Goal: Task Accomplishment & Management: Complete application form

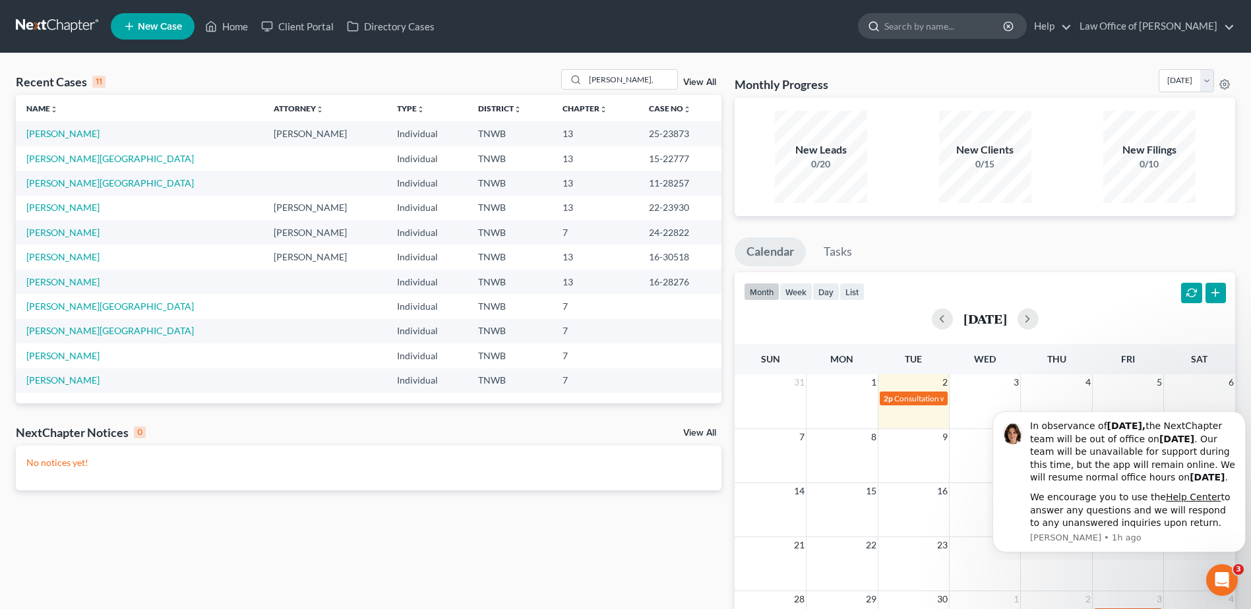
click at [880, 24] on icon at bounding box center [874, 26] width 12 height 12
click at [920, 33] on input "search" at bounding box center [944, 26] width 121 height 24
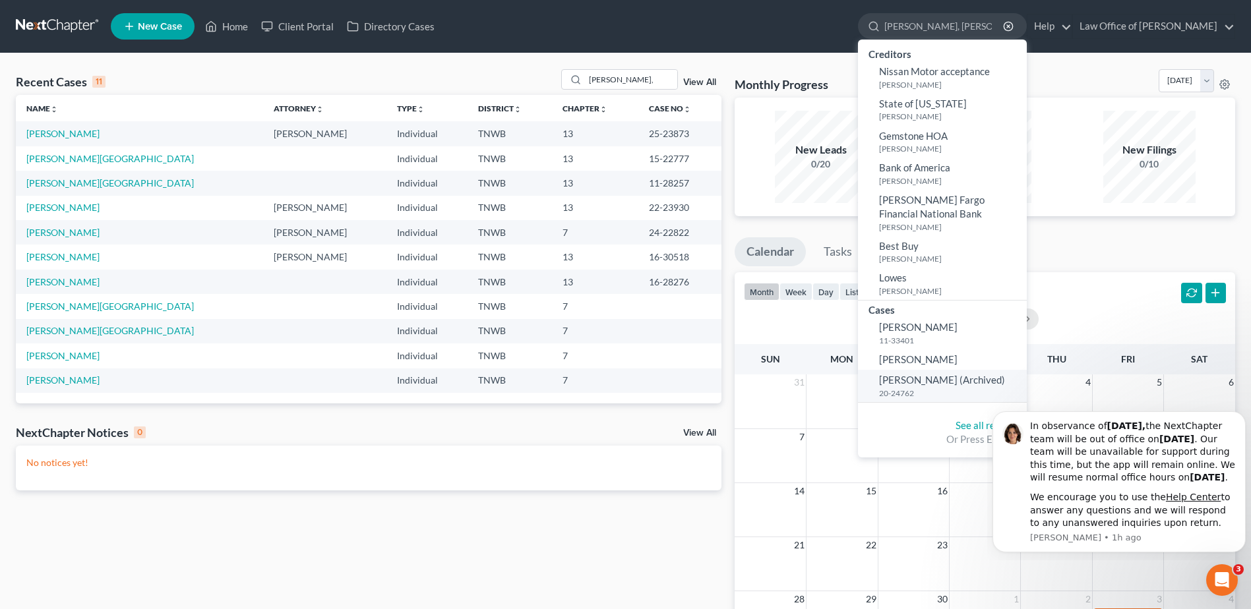
type input "[PERSON_NAME], [PERSON_NAME]"
click at [909, 379] on span "[PERSON_NAME] (Archived)" at bounding box center [942, 380] width 126 height 12
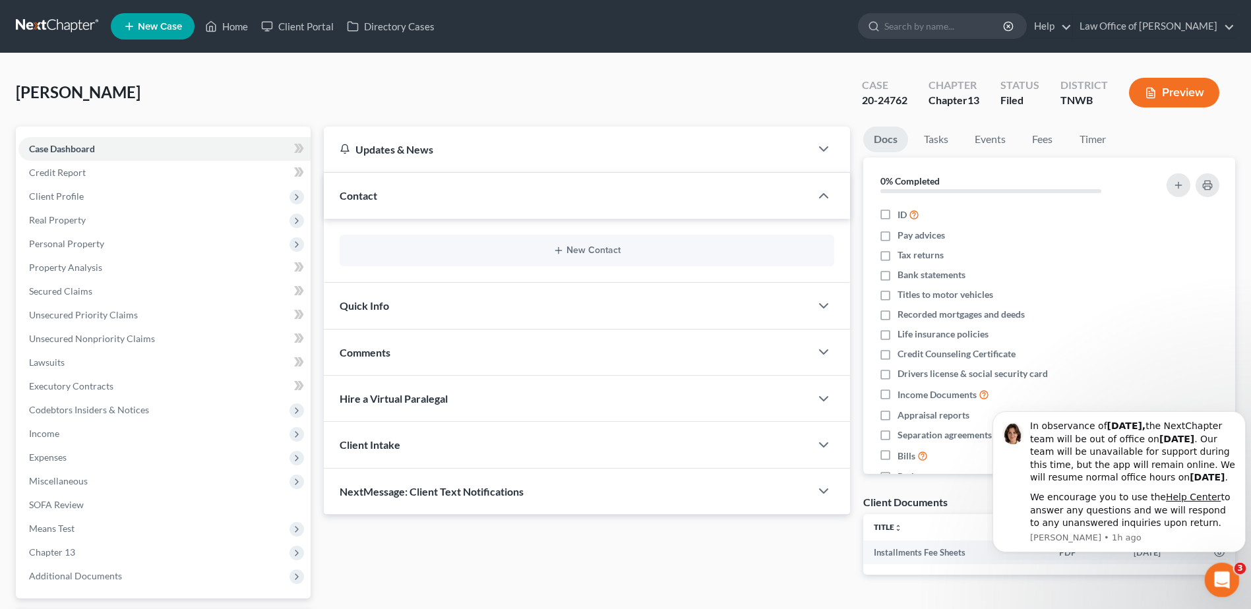
click at [1211, 575] on icon "Open Intercom Messenger" at bounding box center [1220, 579] width 22 height 22
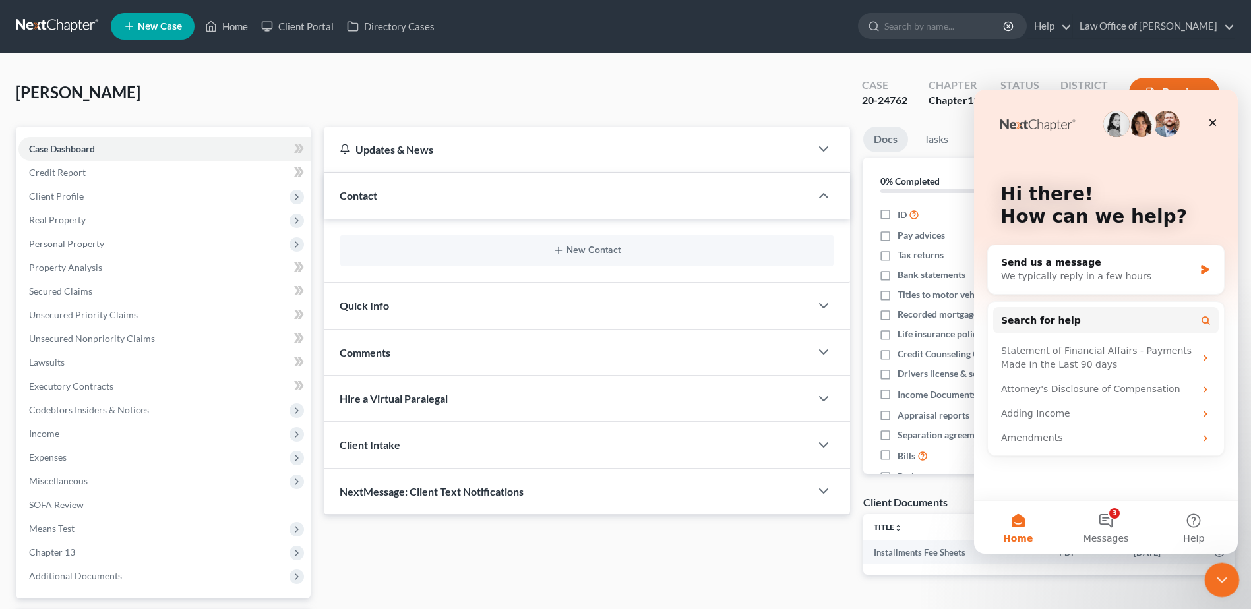
click at [1223, 580] on icon "Close Intercom Messenger" at bounding box center [1220, 578] width 16 height 16
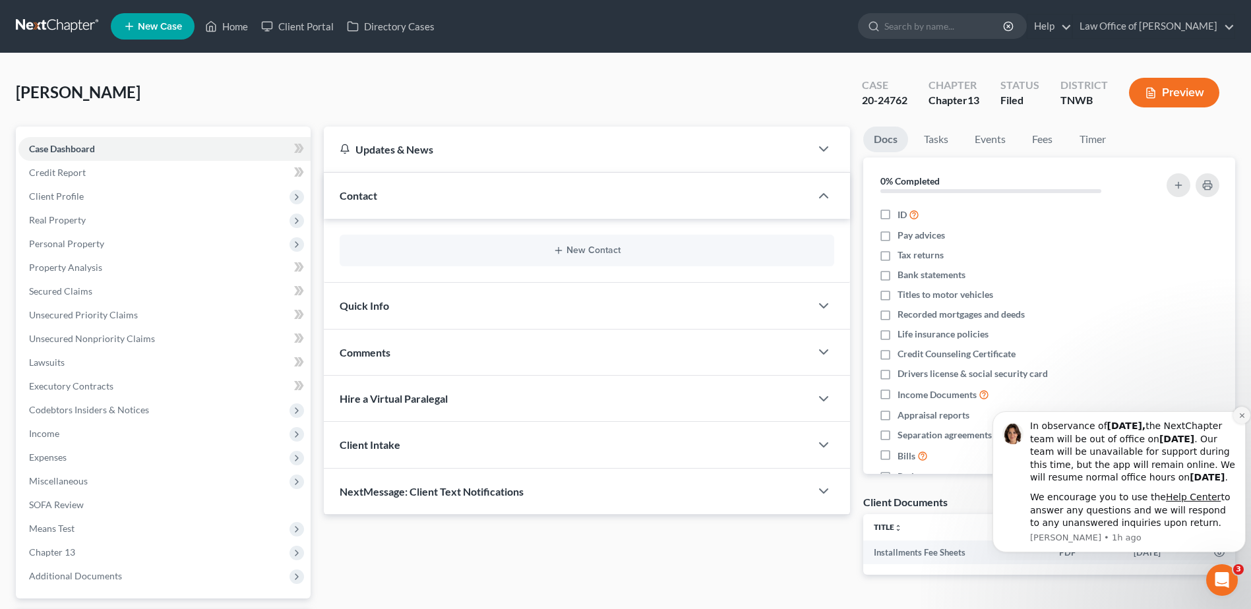
click at [1240, 412] on icon "Dismiss notification" at bounding box center [1241, 415] width 7 height 7
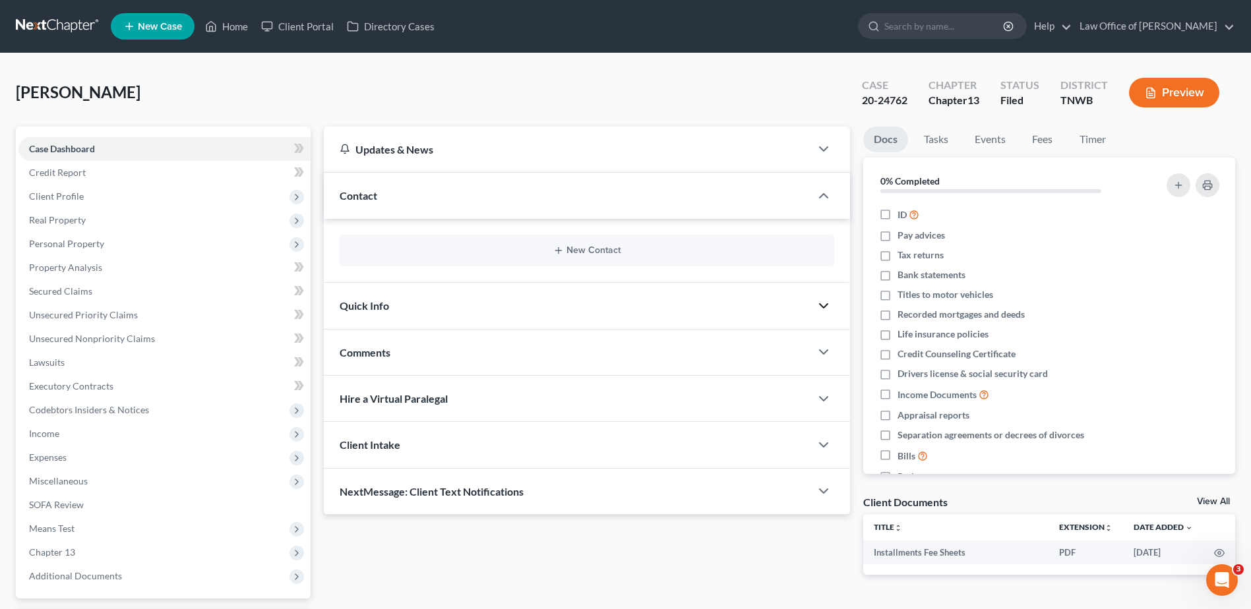
click at [823, 302] on icon "button" at bounding box center [824, 306] width 16 height 16
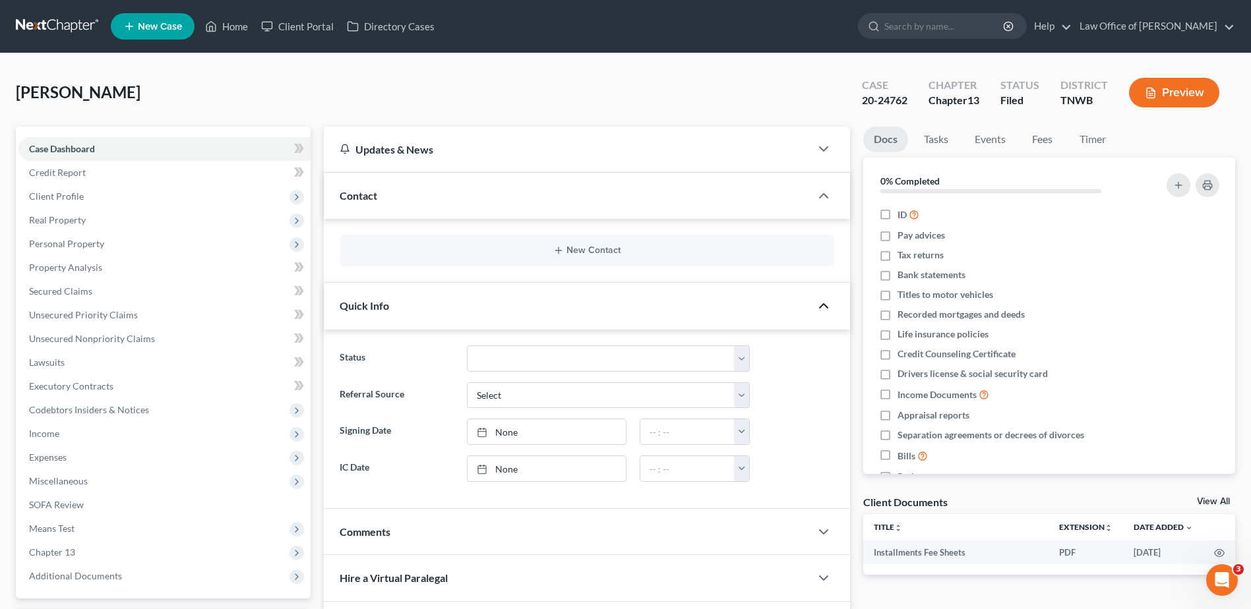
click at [829, 304] on icon "button" at bounding box center [824, 306] width 16 height 16
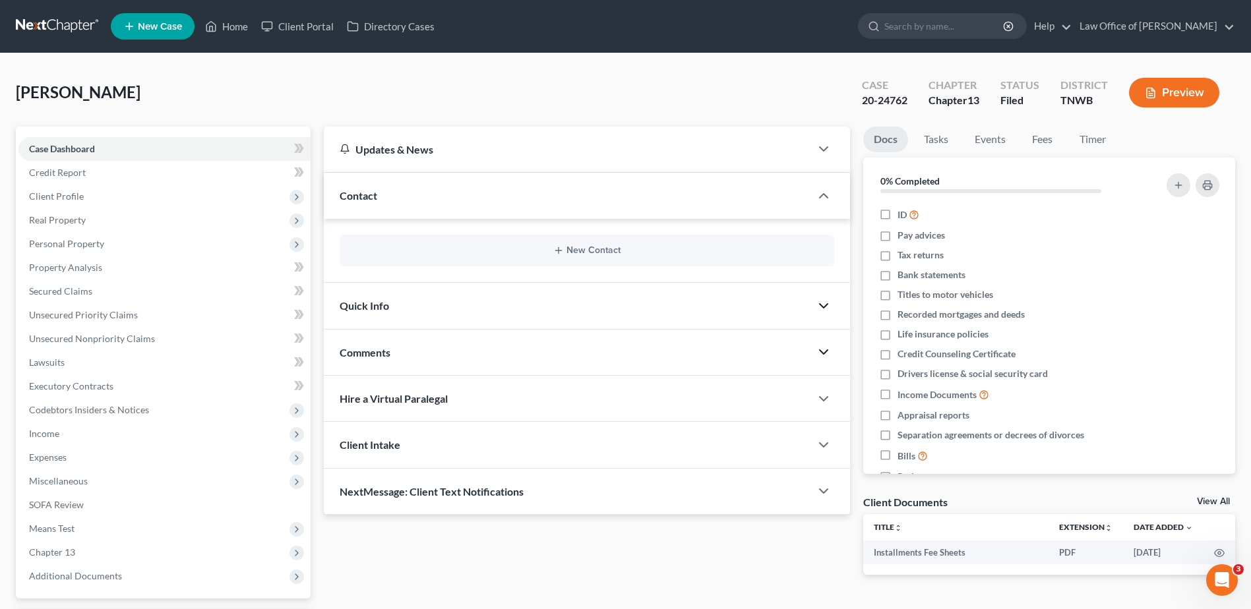
click at [825, 353] on polyline "button" at bounding box center [824, 352] width 8 height 4
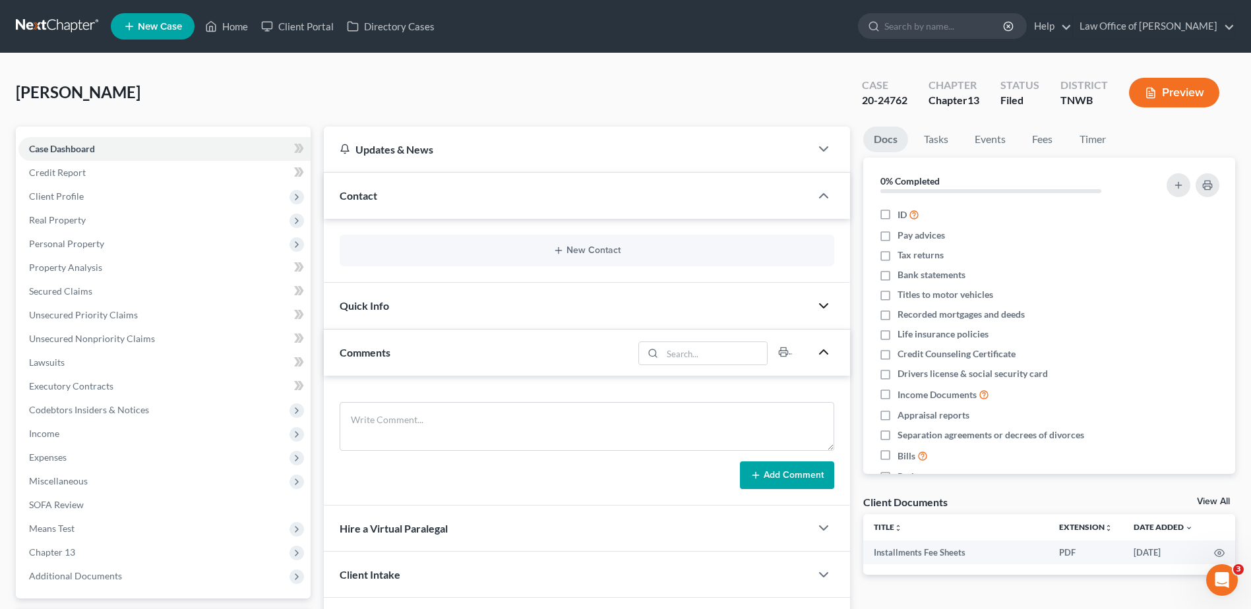
click at [825, 353] on icon "button" at bounding box center [824, 352] width 16 height 16
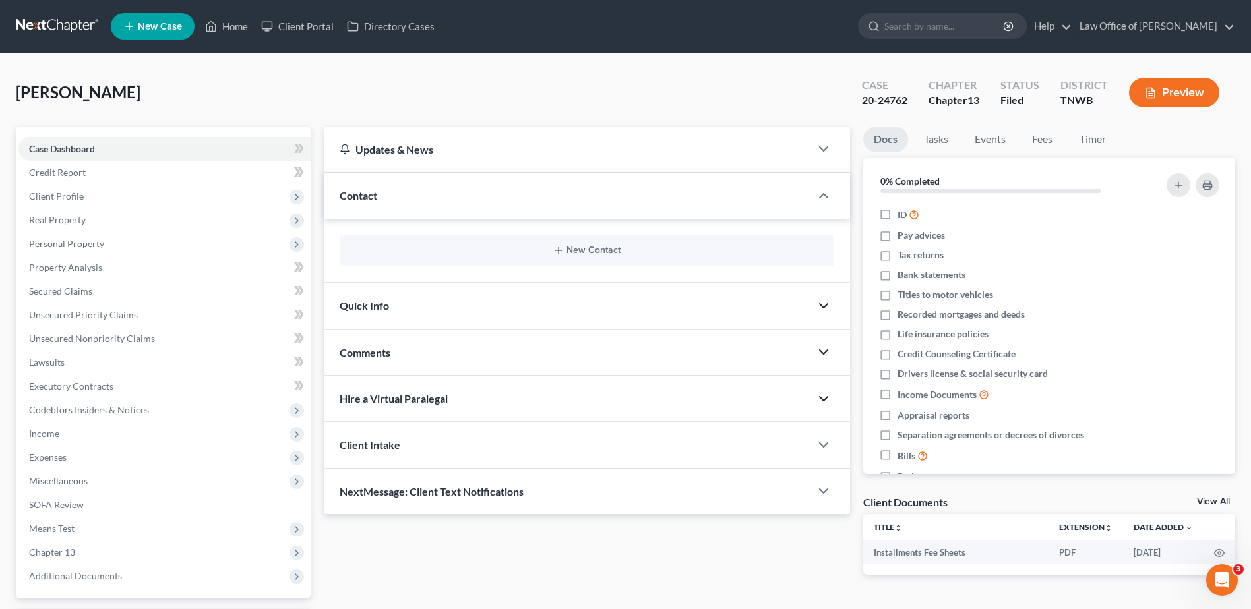
click at [822, 399] on icon "button" at bounding box center [824, 399] width 16 height 16
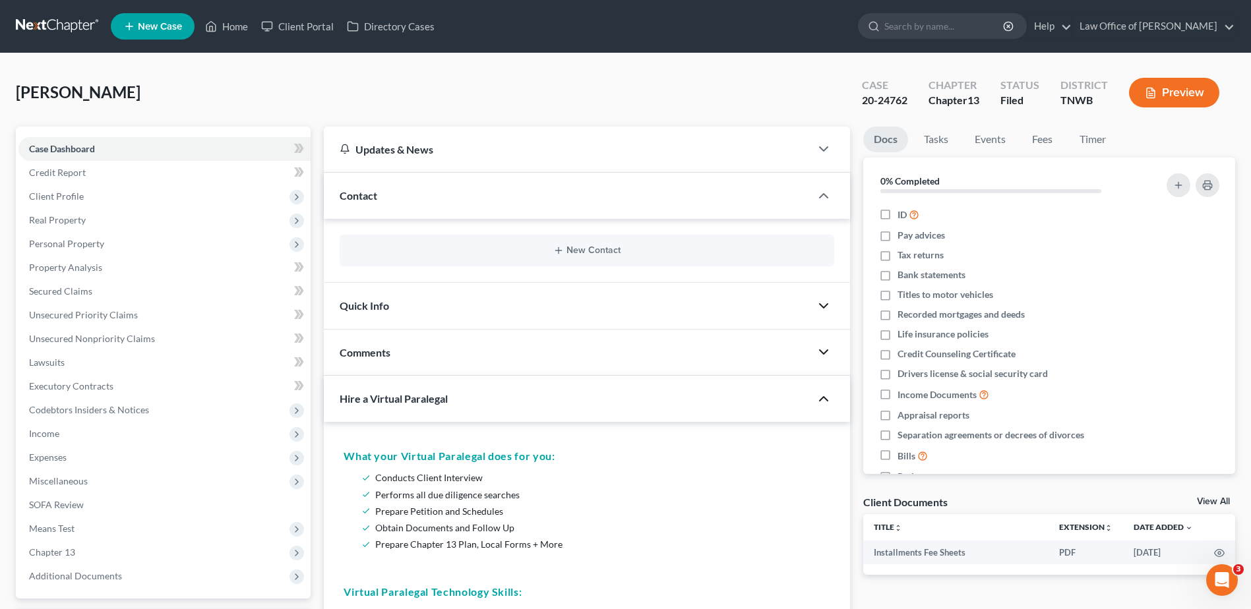
click at [825, 396] on icon "button" at bounding box center [824, 399] width 16 height 16
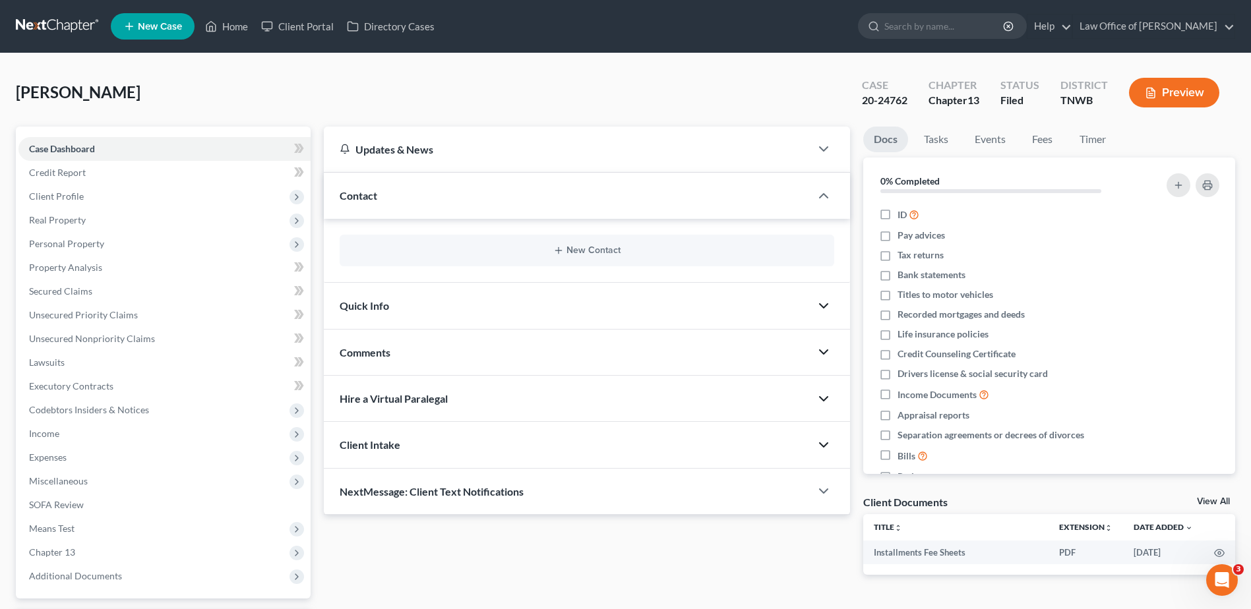
click at [827, 442] on icon "button" at bounding box center [824, 445] width 16 height 16
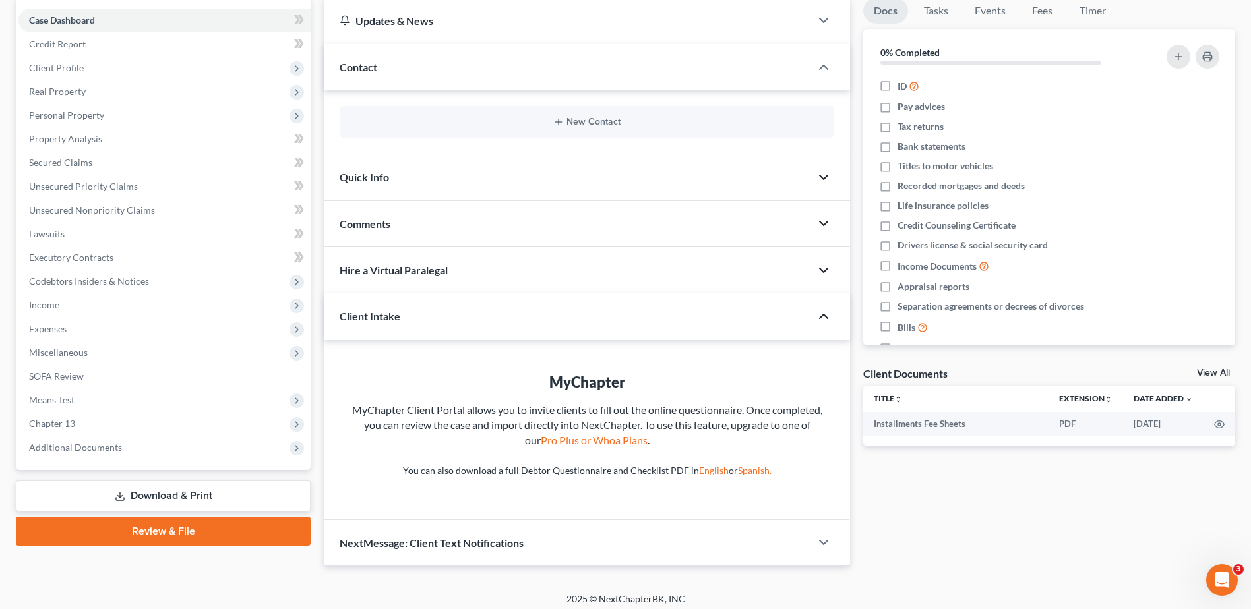
scroll to position [136, 0]
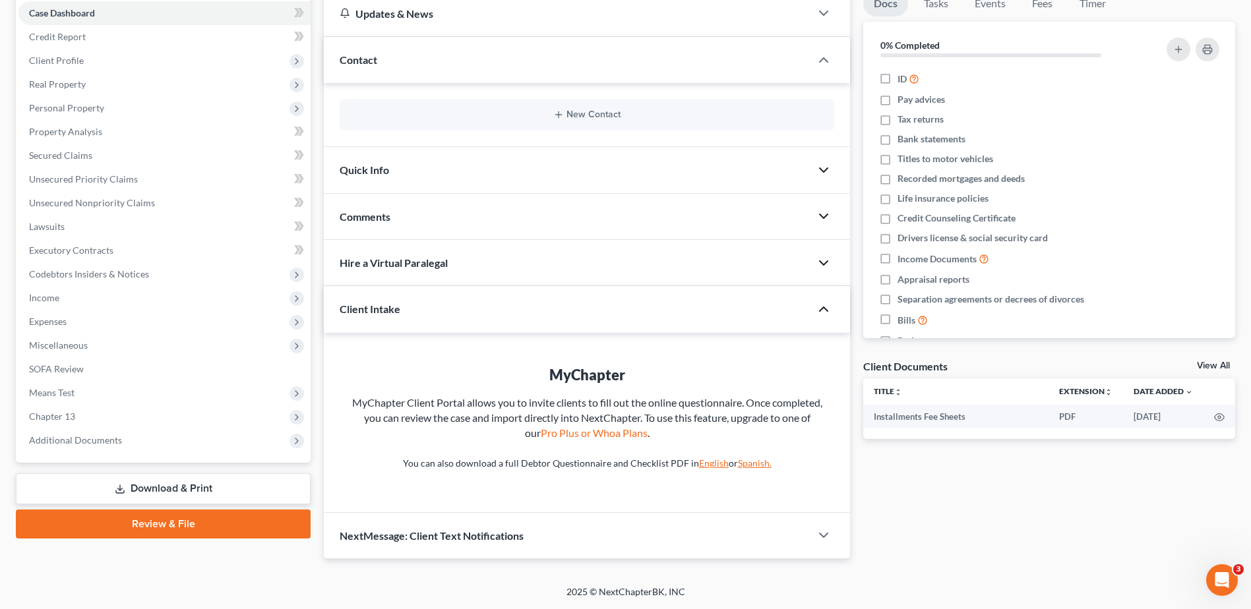
click at [816, 314] on icon "button" at bounding box center [824, 309] width 16 height 16
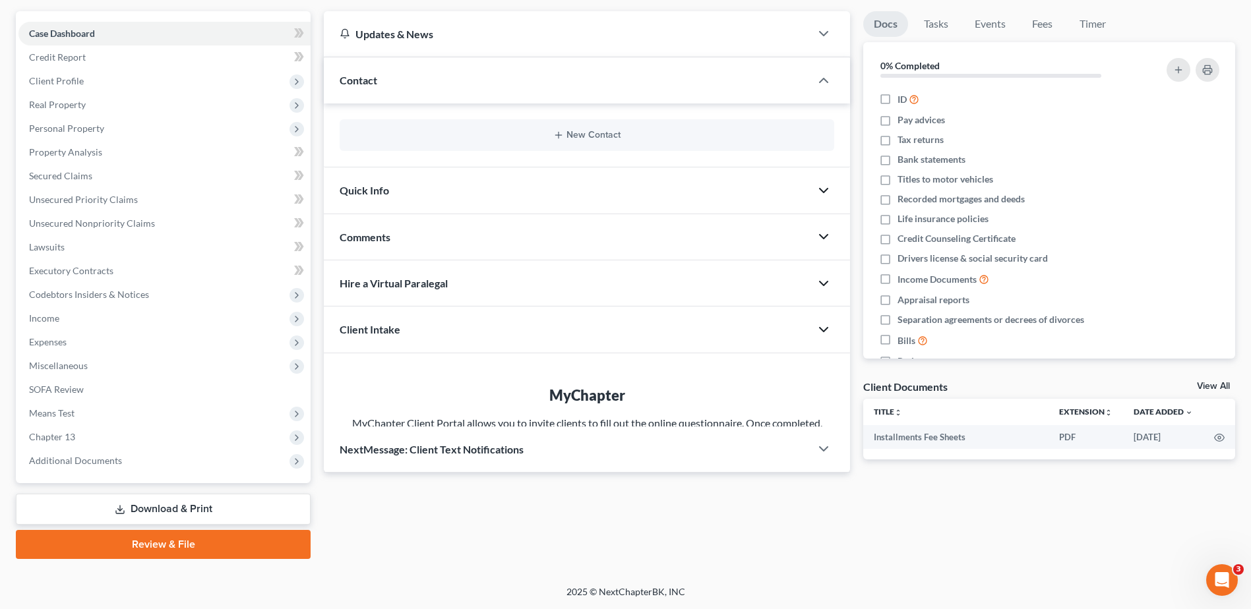
scroll to position [115, 0]
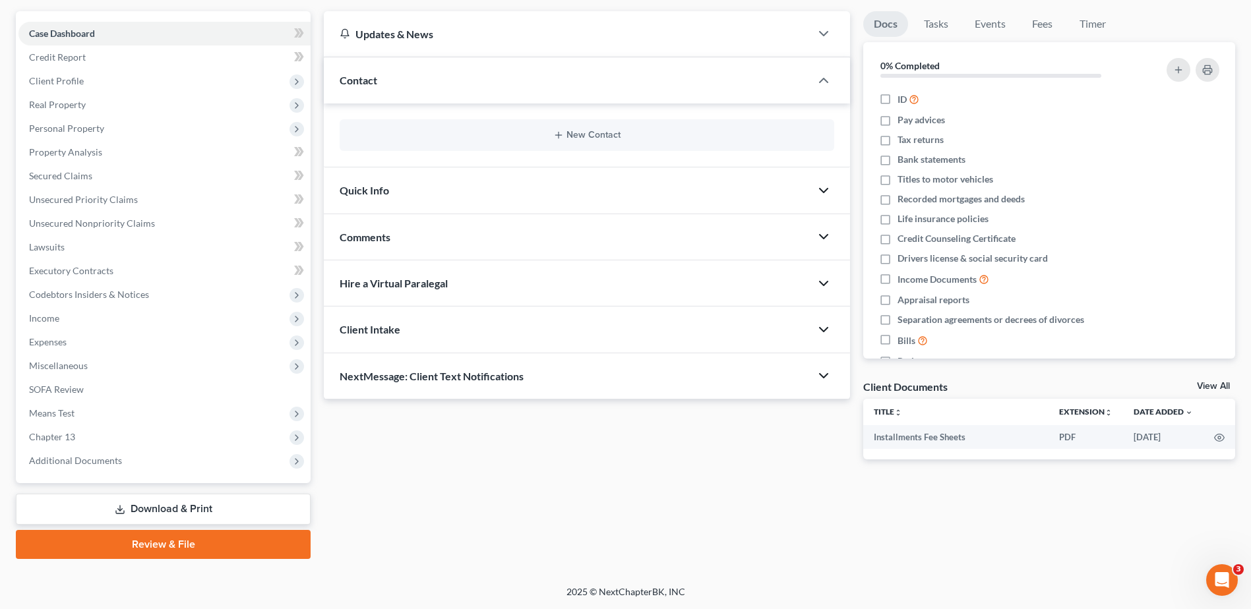
click at [825, 375] on icon "button" at bounding box center [824, 376] width 16 height 16
click at [823, 375] on polyline "button" at bounding box center [824, 376] width 8 height 4
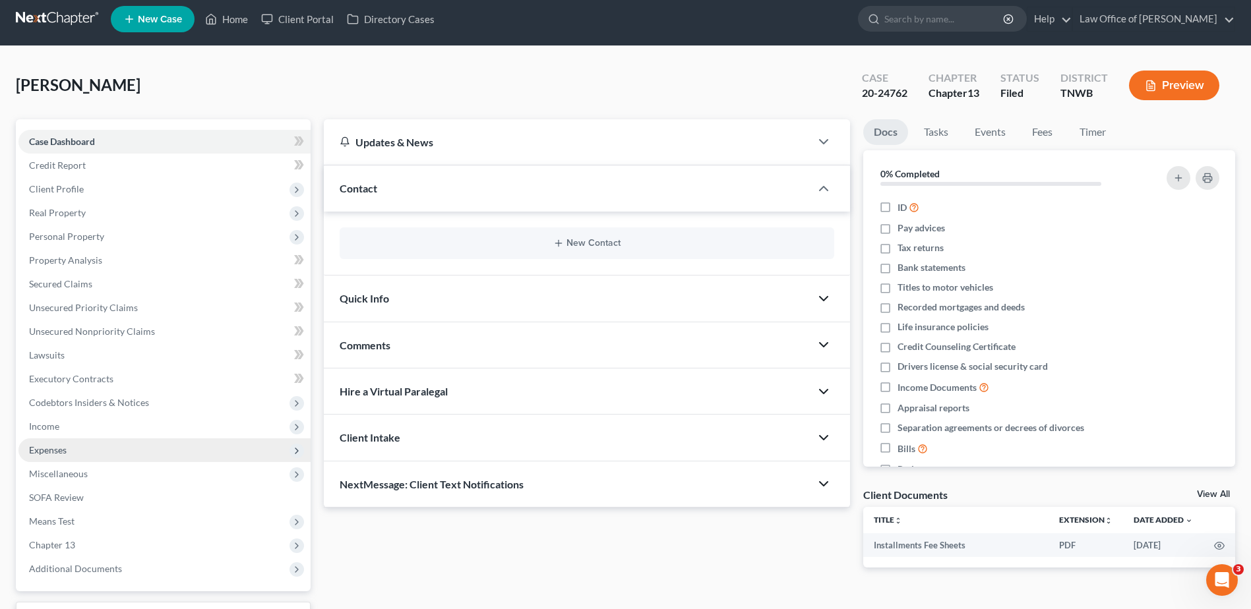
scroll to position [0, 0]
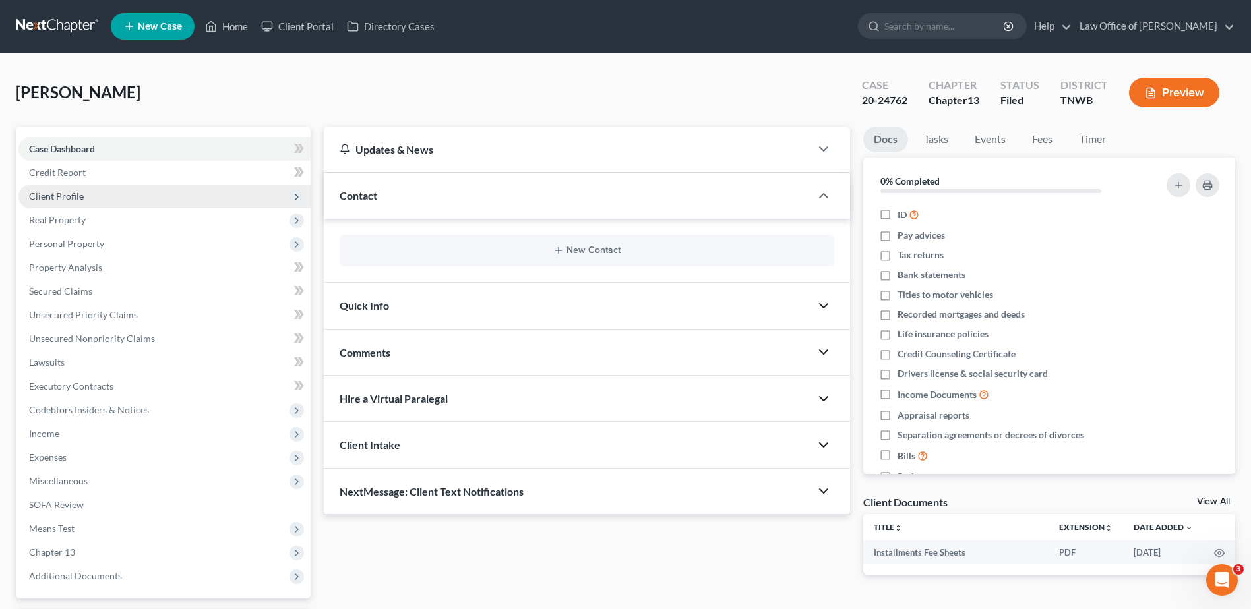
click at [298, 194] on icon at bounding box center [296, 197] width 11 height 11
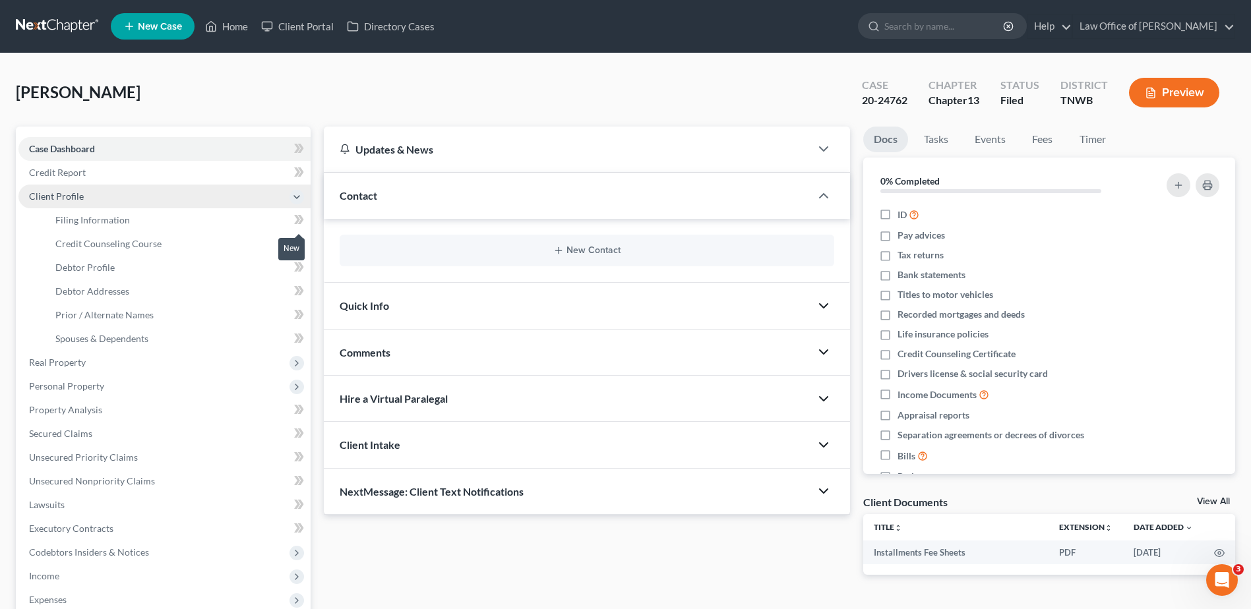
click at [298, 224] on icon at bounding box center [299, 220] width 10 height 16
click at [214, 250] on link "Credit Counseling Course" at bounding box center [178, 244] width 266 height 24
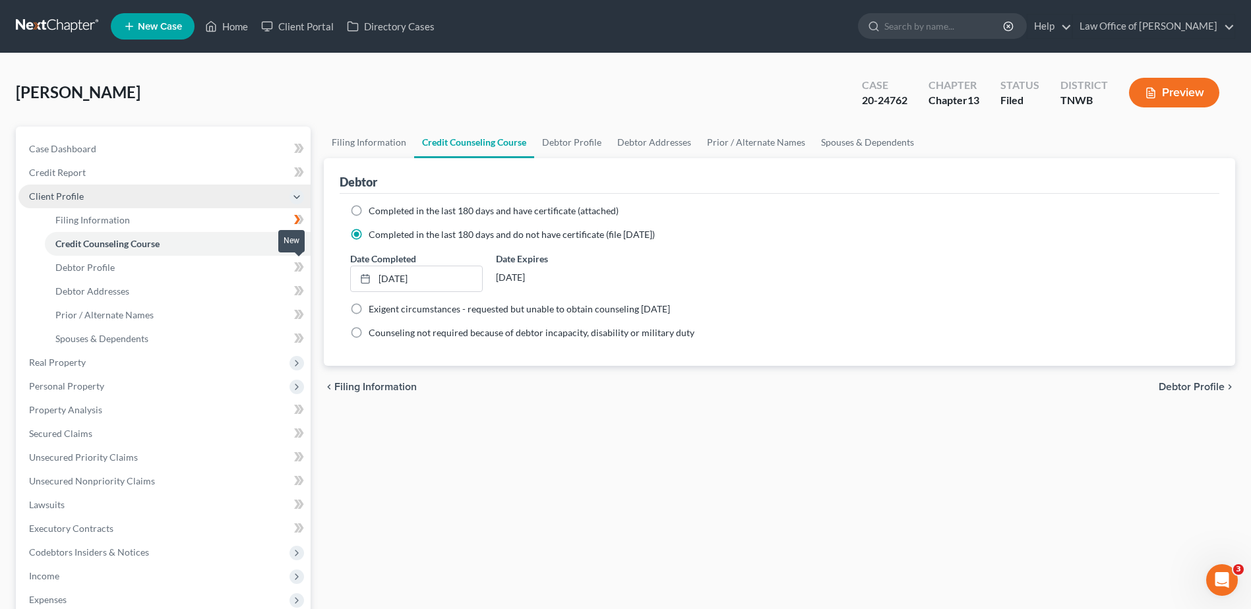
click at [293, 266] on span at bounding box center [298, 269] width 23 height 20
click at [231, 266] on link "Debtor Profile" at bounding box center [178, 268] width 266 height 24
select select "1"
select select "0"
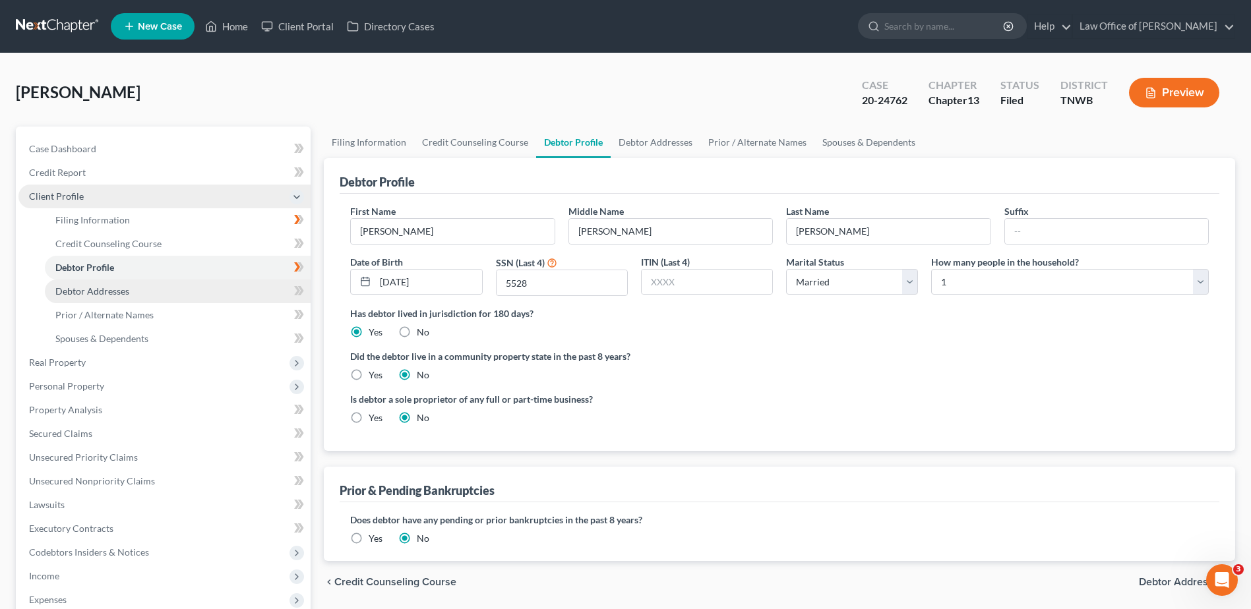
click at [85, 299] on link "Debtor Addresses" at bounding box center [178, 292] width 266 height 24
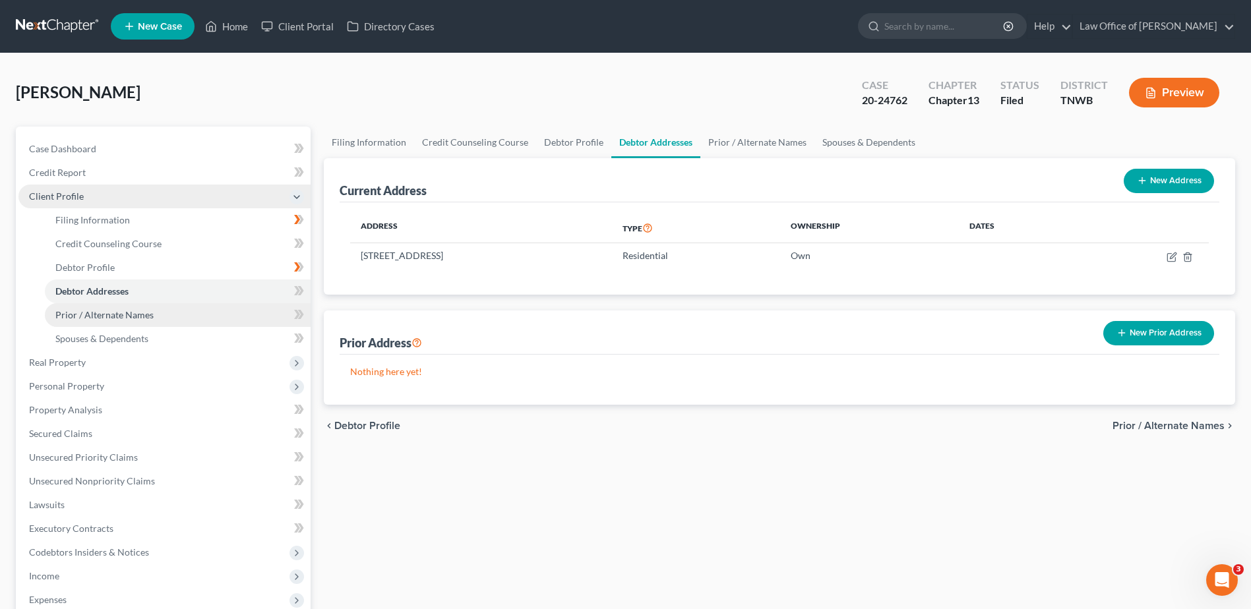
click at [161, 321] on link "Prior / Alternate Names" at bounding box center [178, 315] width 266 height 24
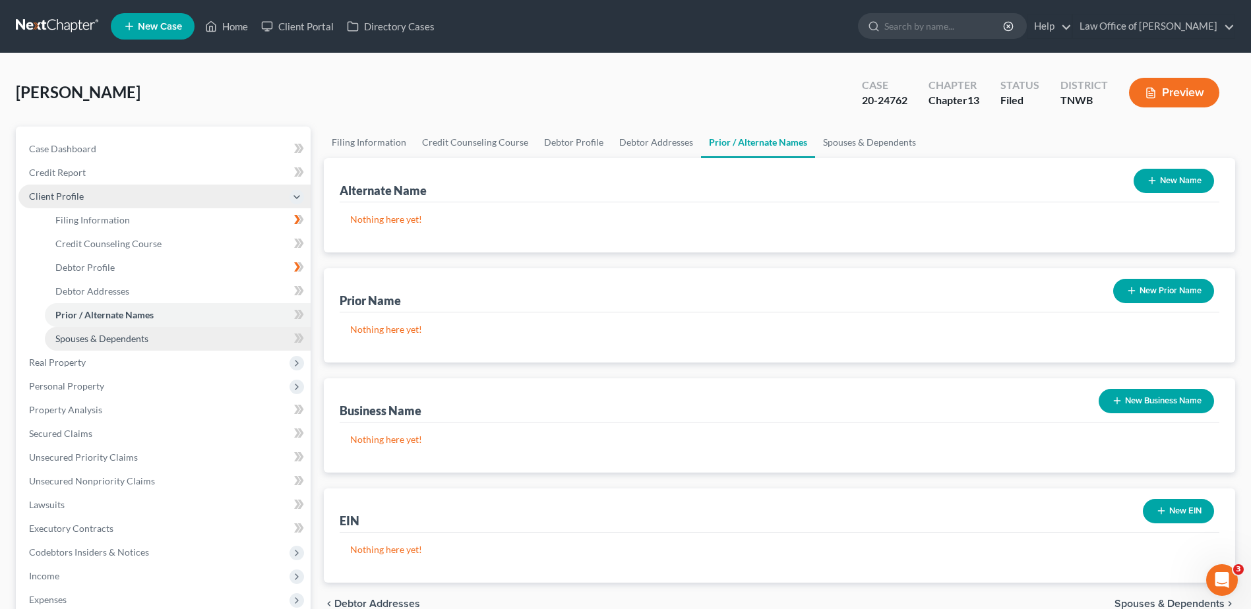
click at [143, 330] on link "Spouses & Dependents" at bounding box center [178, 339] width 266 height 24
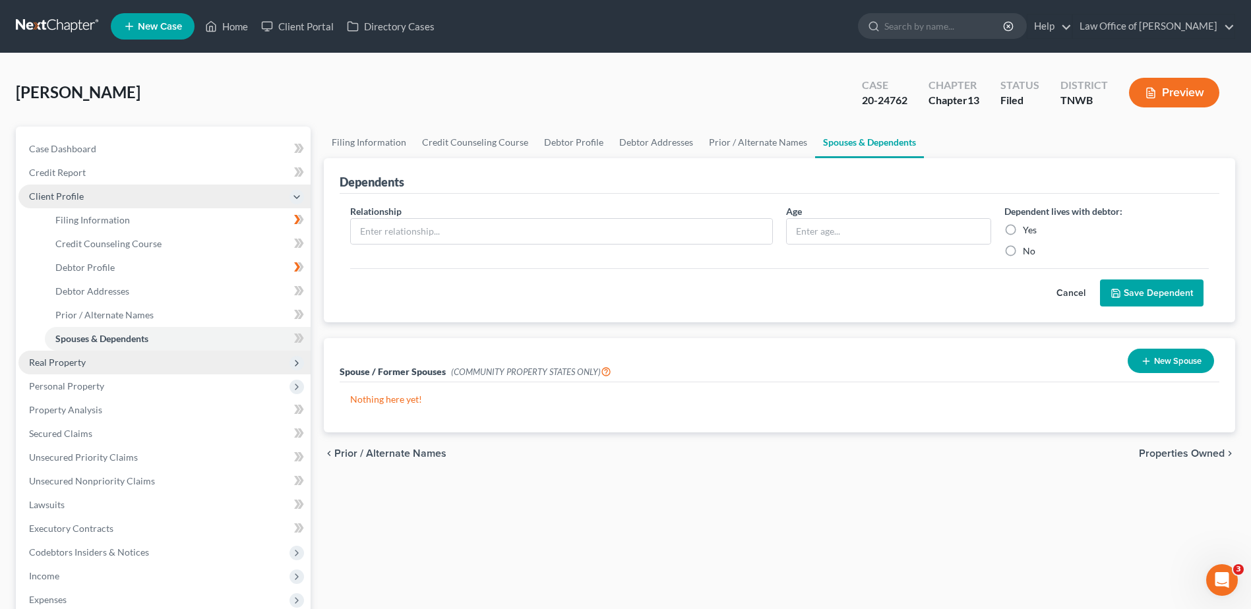
click at [150, 361] on span "Real Property" at bounding box center [164, 363] width 292 height 24
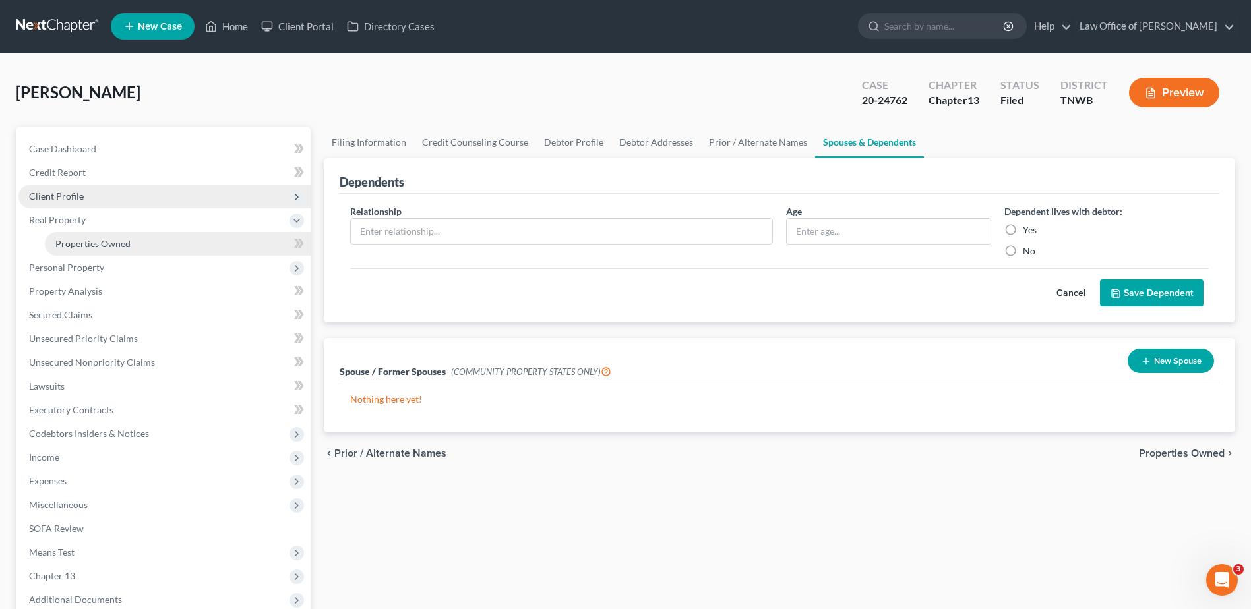
click at [118, 236] on link "Properties Owned" at bounding box center [178, 244] width 266 height 24
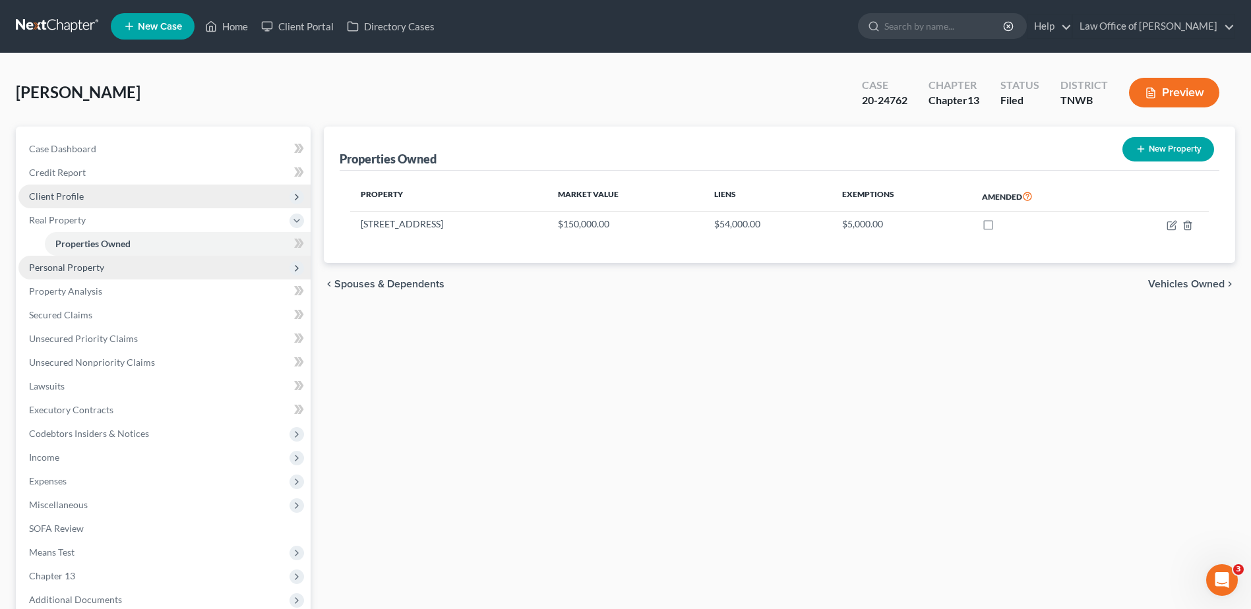
click at [124, 264] on span "Personal Property" at bounding box center [164, 268] width 292 height 24
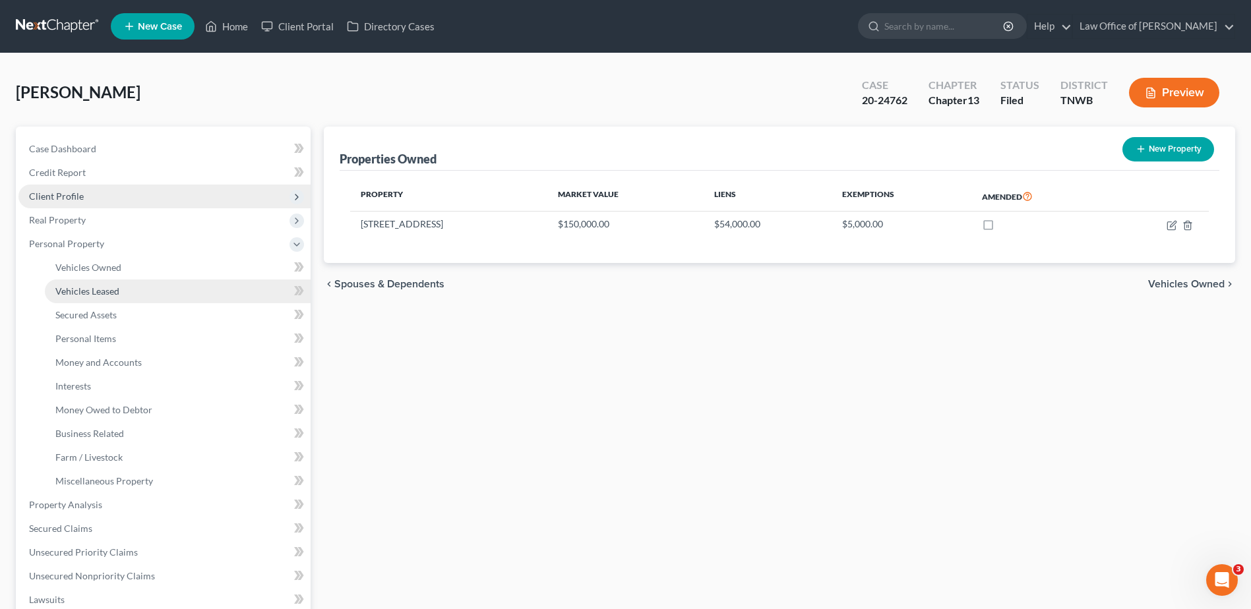
click at [219, 291] on link "Vehicles Leased" at bounding box center [178, 292] width 266 height 24
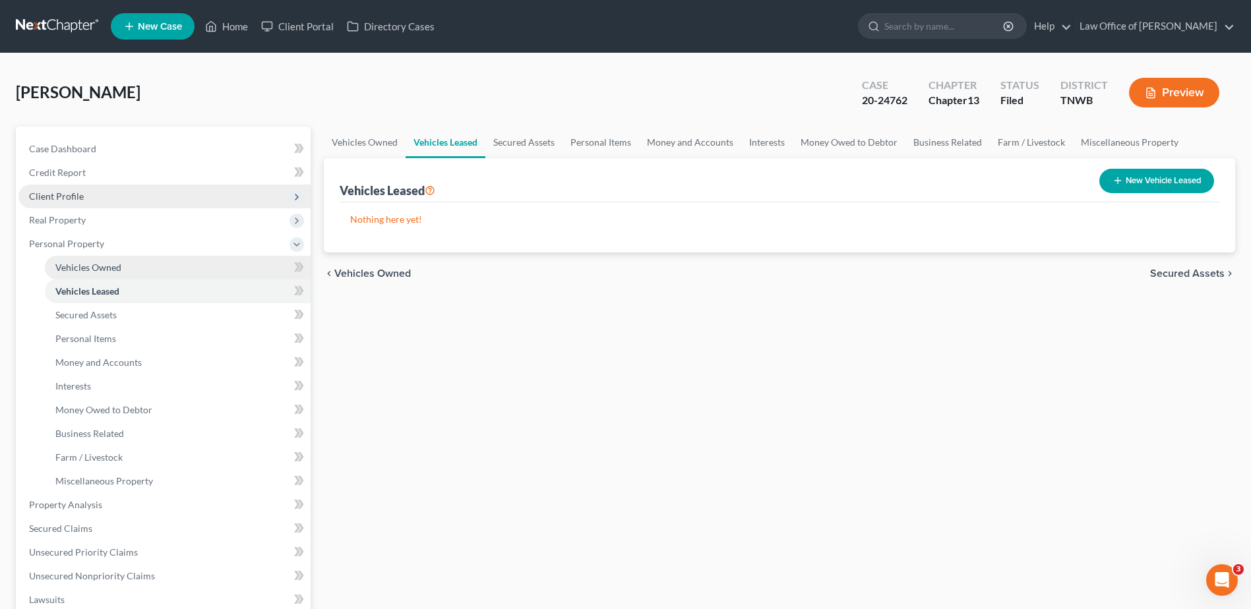
click at [177, 262] on link "Vehicles Owned" at bounding box center [178, 268] width 266 height 24
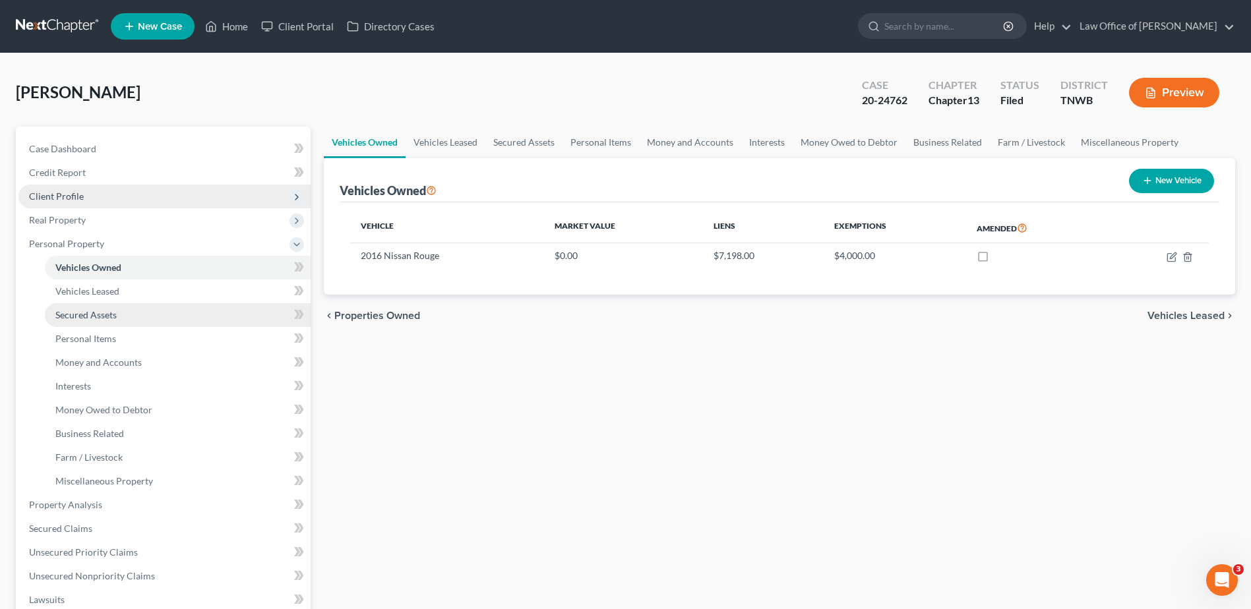
click at [182, 309] on link "Secured Assets" at bounding box center [178, 315] width 266 height 24
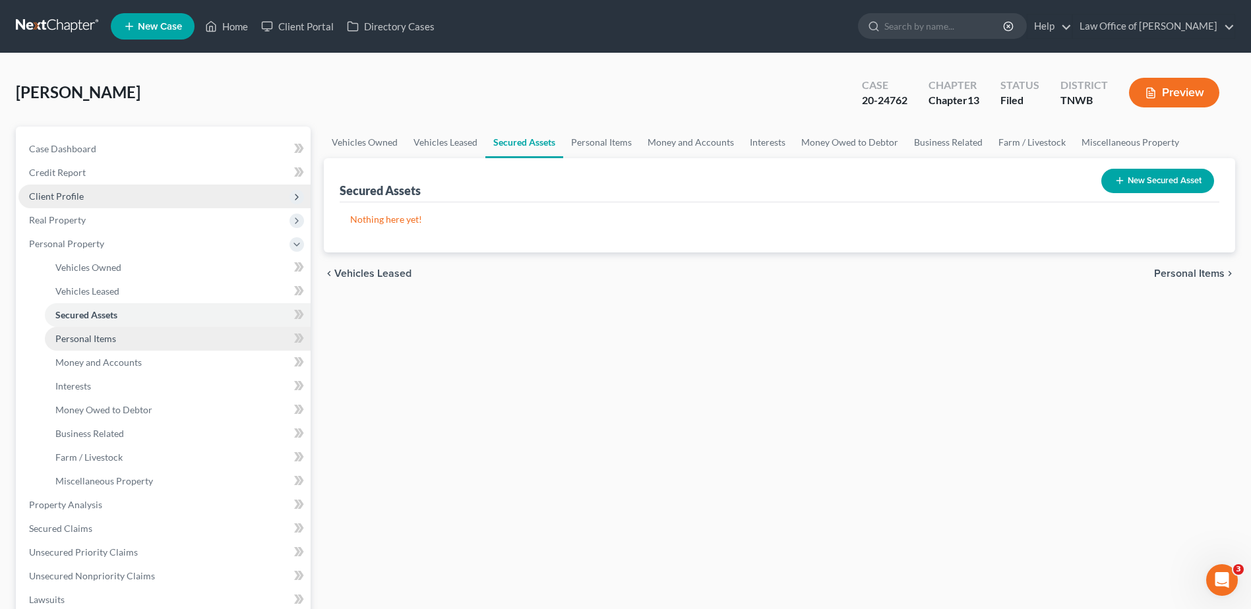
click at [179, 331] on link "Personal Items" at bounding box center [178, 339] width 266 height 24
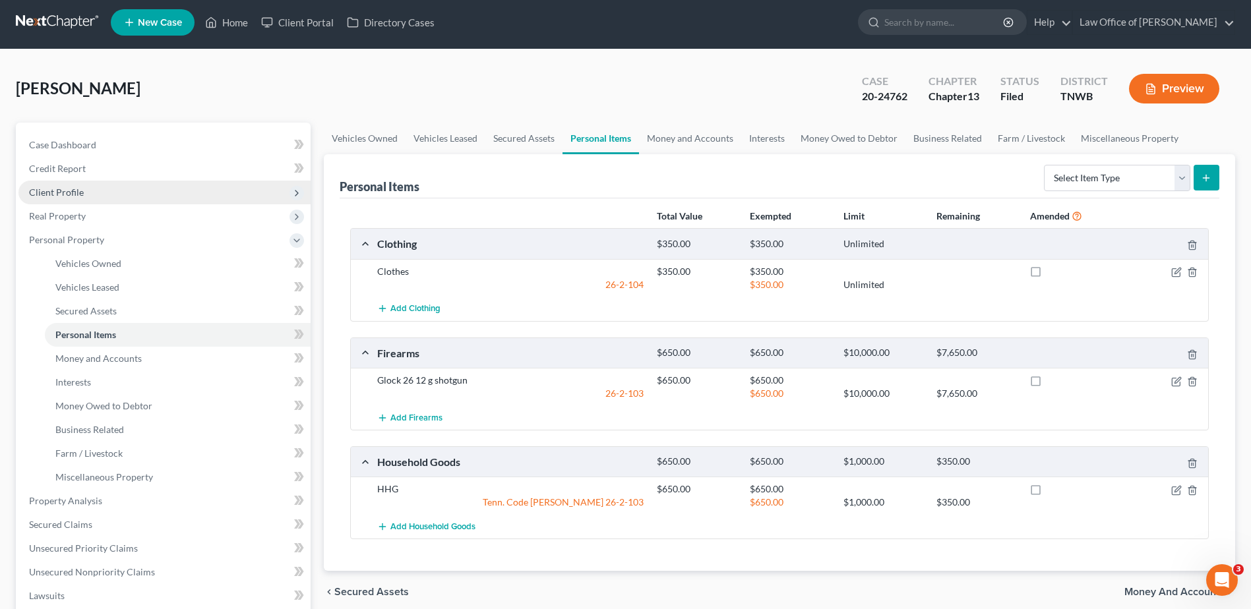
scroll to position [66, 0]
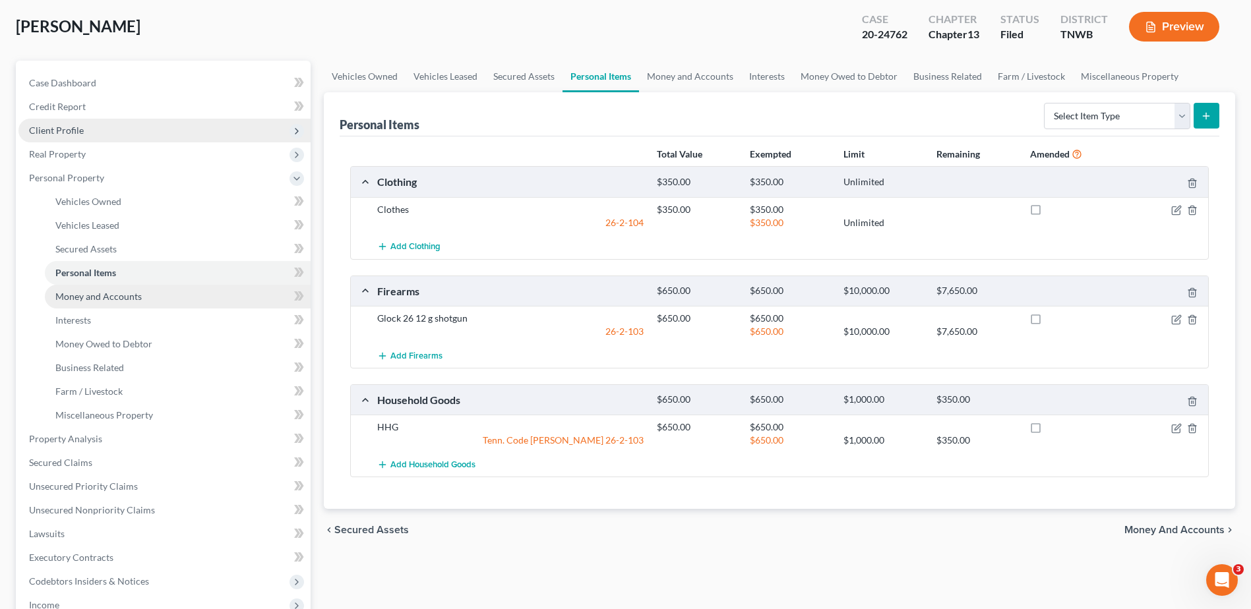
drag, startPoint x: 147, startPoint y: 293, endPoint x: 216, endPoint y: 303, distance: 70.0
click at [147, 292] on link "Money and Accounts" at bounding box center [178, 297] width 266 height 24
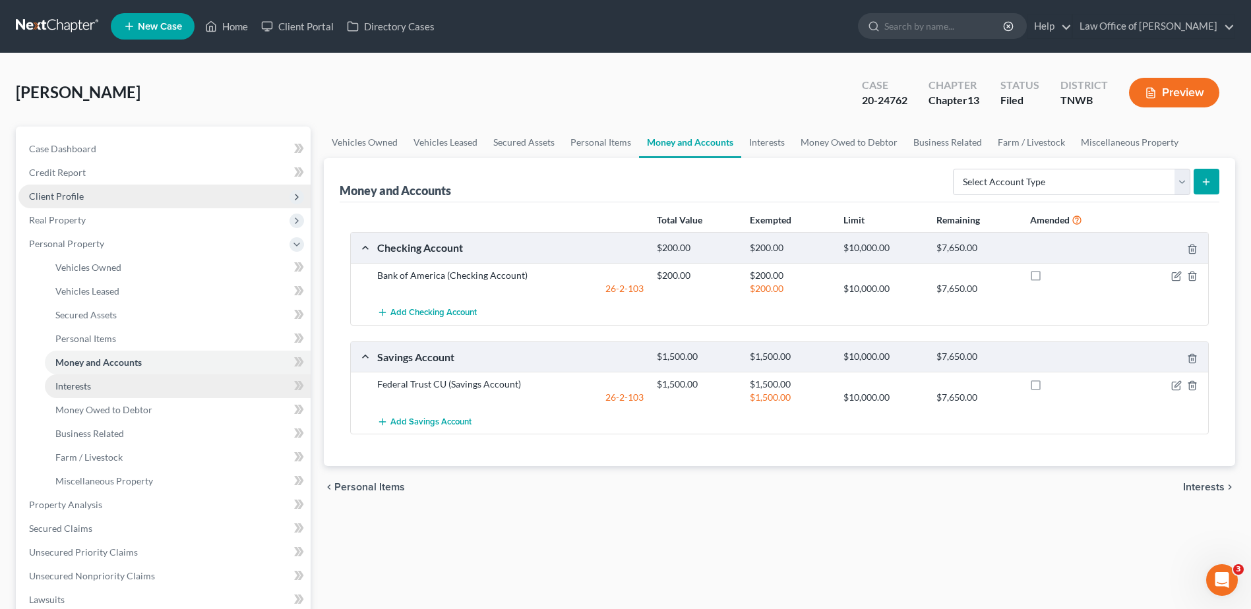
click at [216, 377] on link "Interests" at bounding box center [178, 386] width 266 height 24
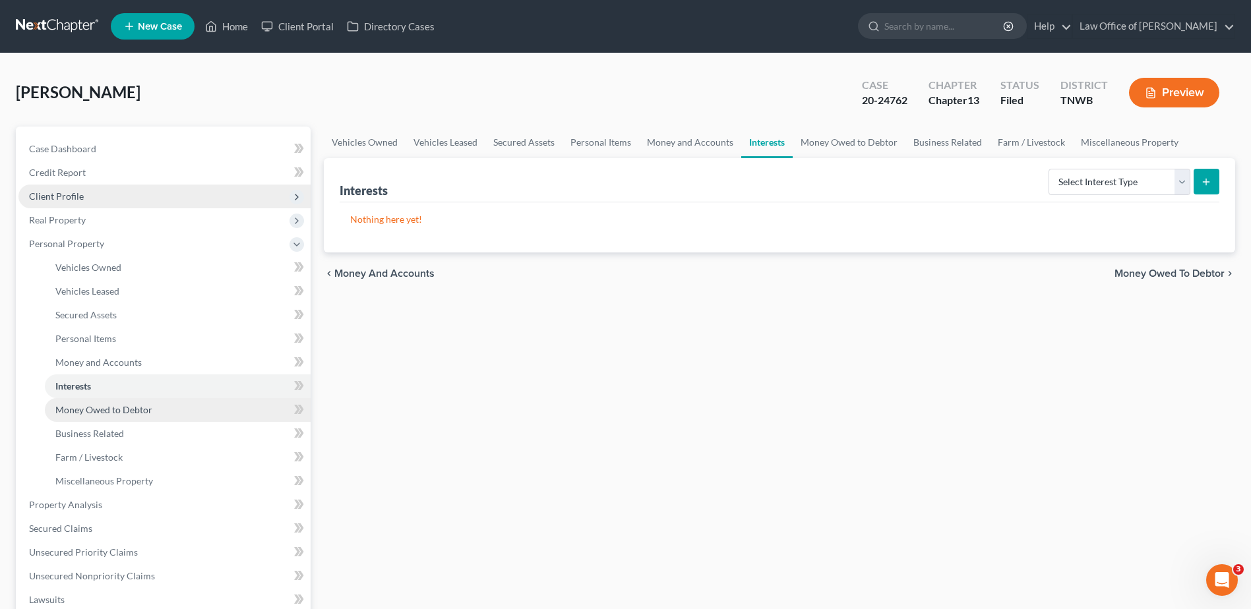
click at [193, 415] on link "Money Owed to Debtor" at bounding box center [178, 410] width 266 height 24
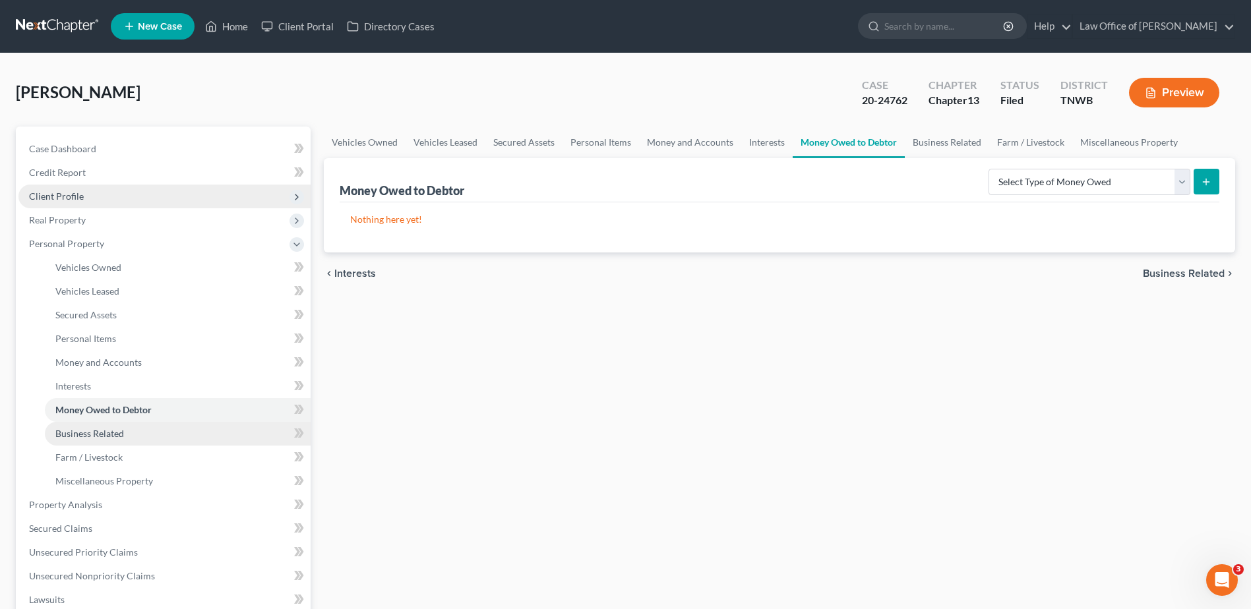
click at [175, 431] on link "Business Related" at bounding box center [178, 434] width 266 height 24
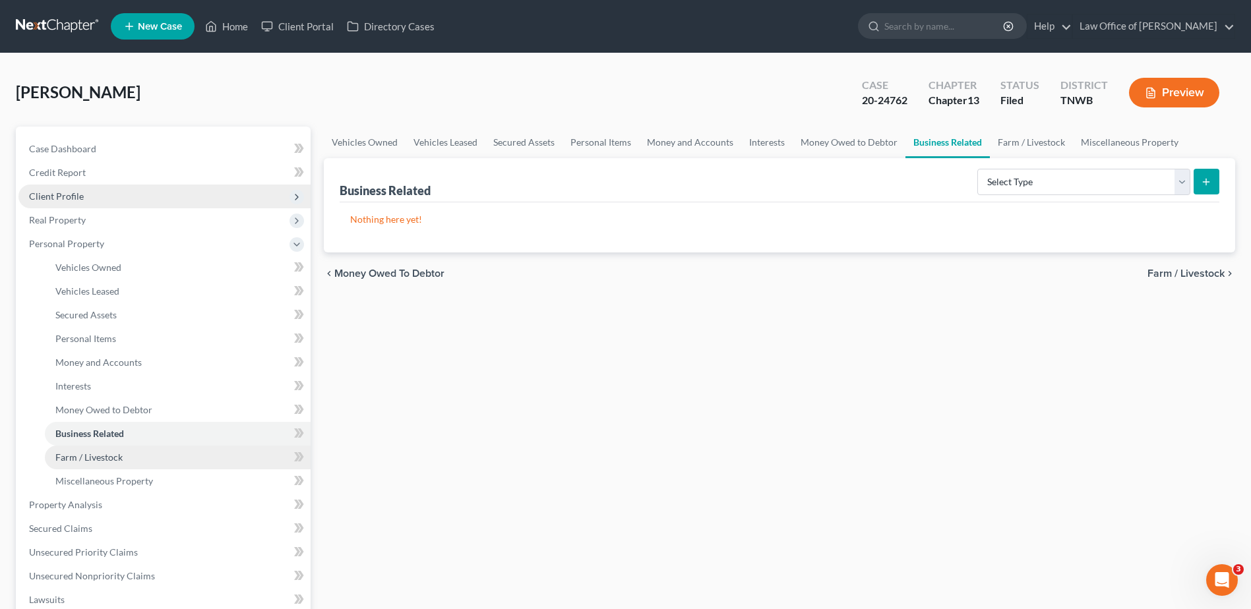
click at [160, 462] on link "Farm / Livestock" at bounding box center [178, 458] width 266 height 24
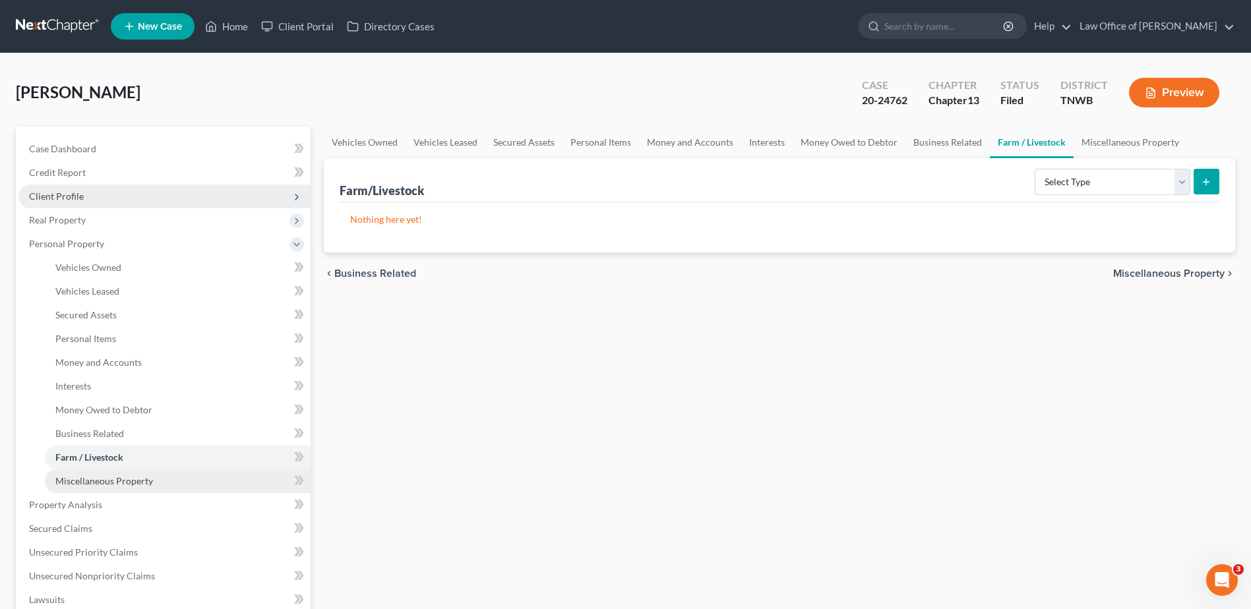
click at [115, 477] on span "Miscellaneous Property" at bounding box center [104, 480] width 98 height 11
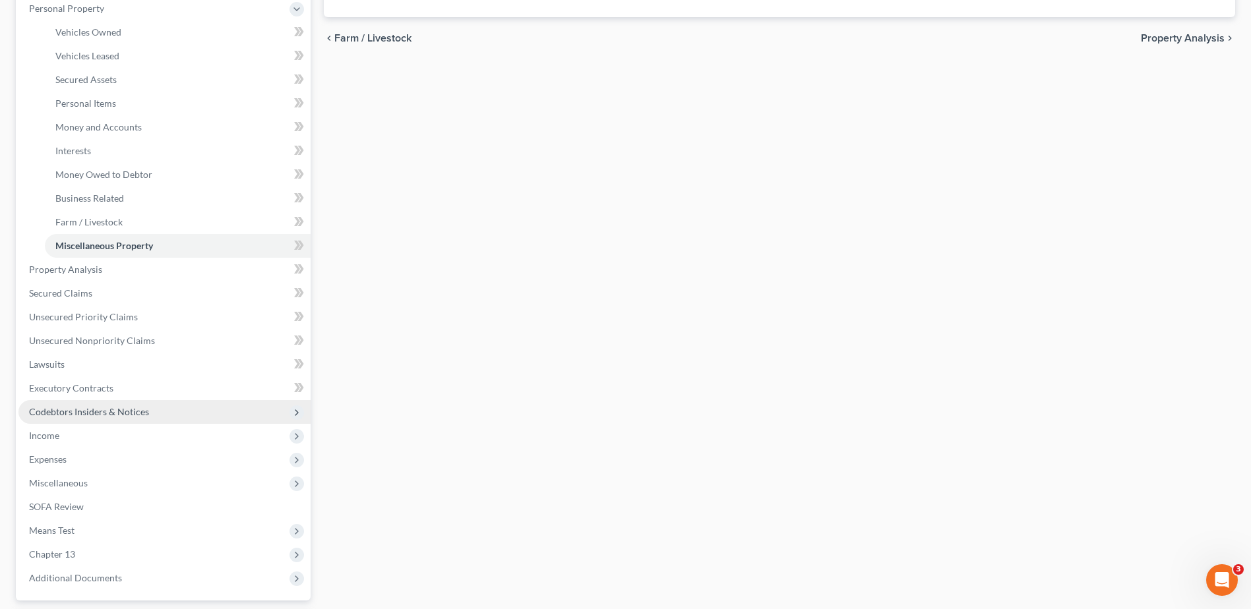
scroll to position [264, 0]
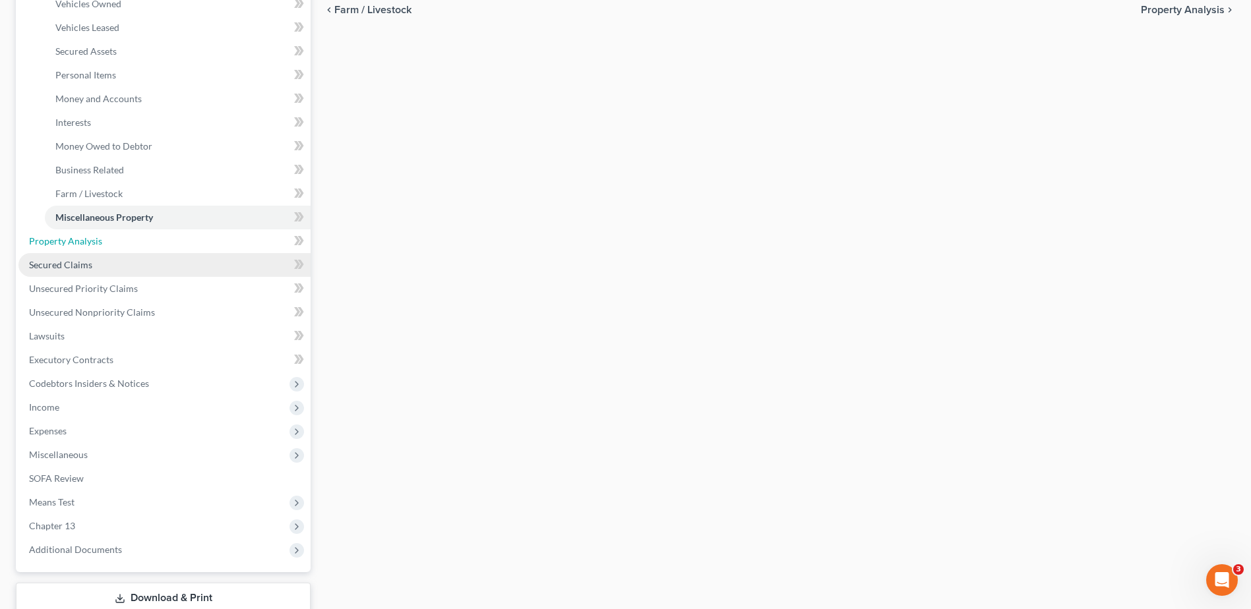
drag, startPoint x: 62, startPoint y: 239, endPoint x: 123, endPoint y: 263, distance: 66.0
click at [62, 240] on span "Property Analysis" at bounding box center [65, 240] width 73 height 11
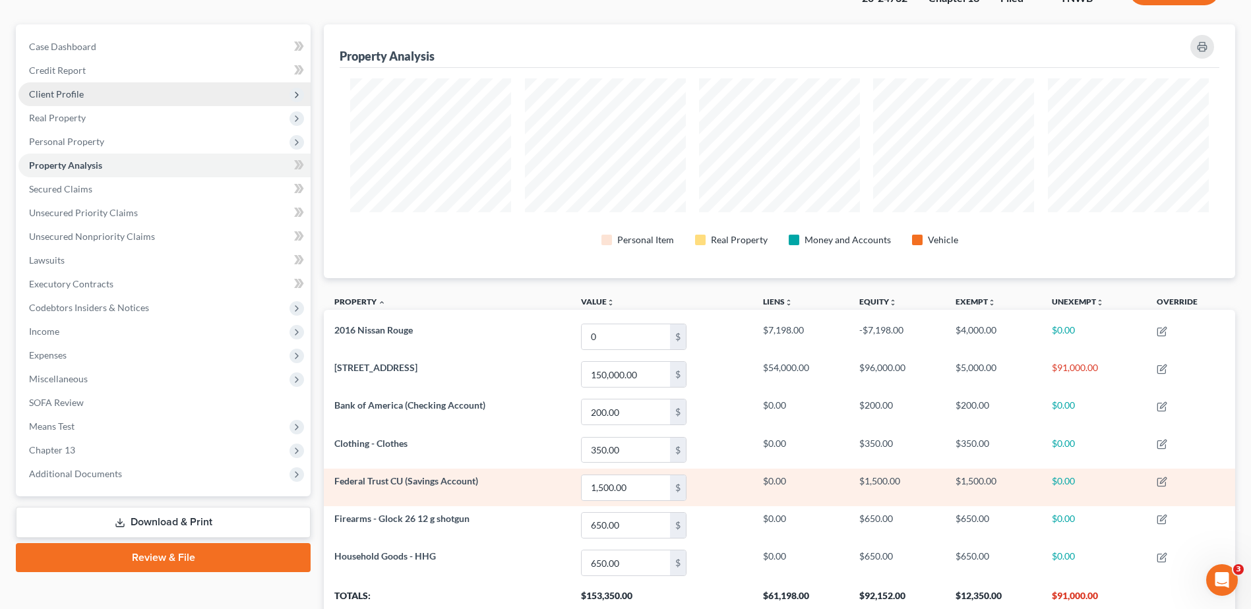
scroll to position [204, 0]
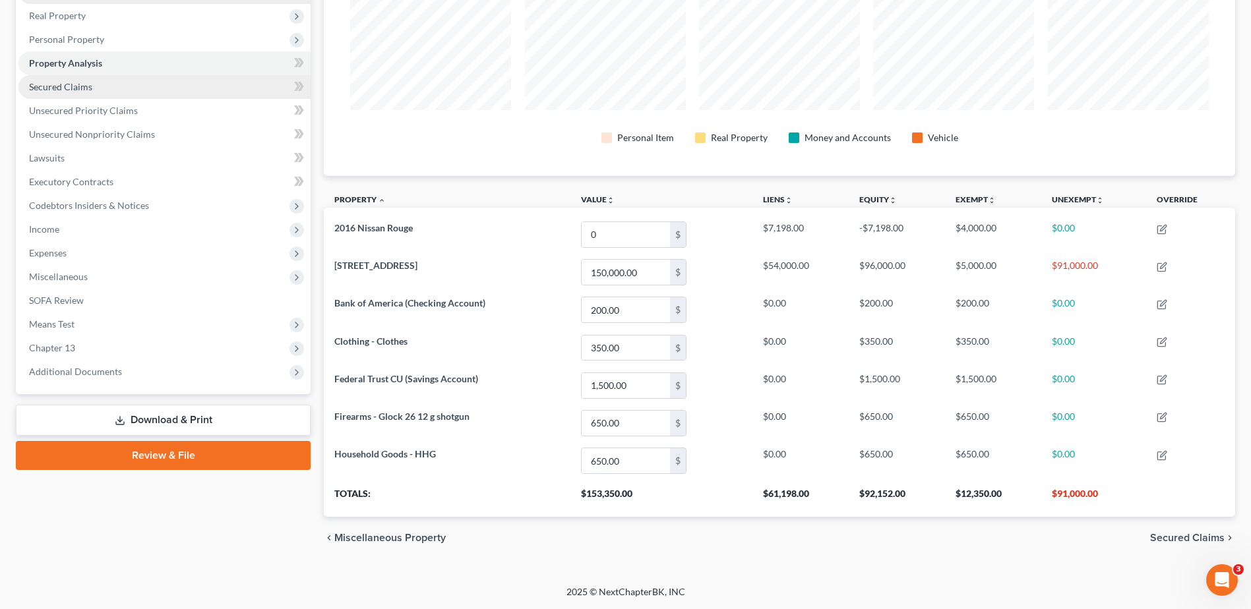
click at [69, 92] on span "Secured Claims" at bounding box center [60, 86] width 63 height 11
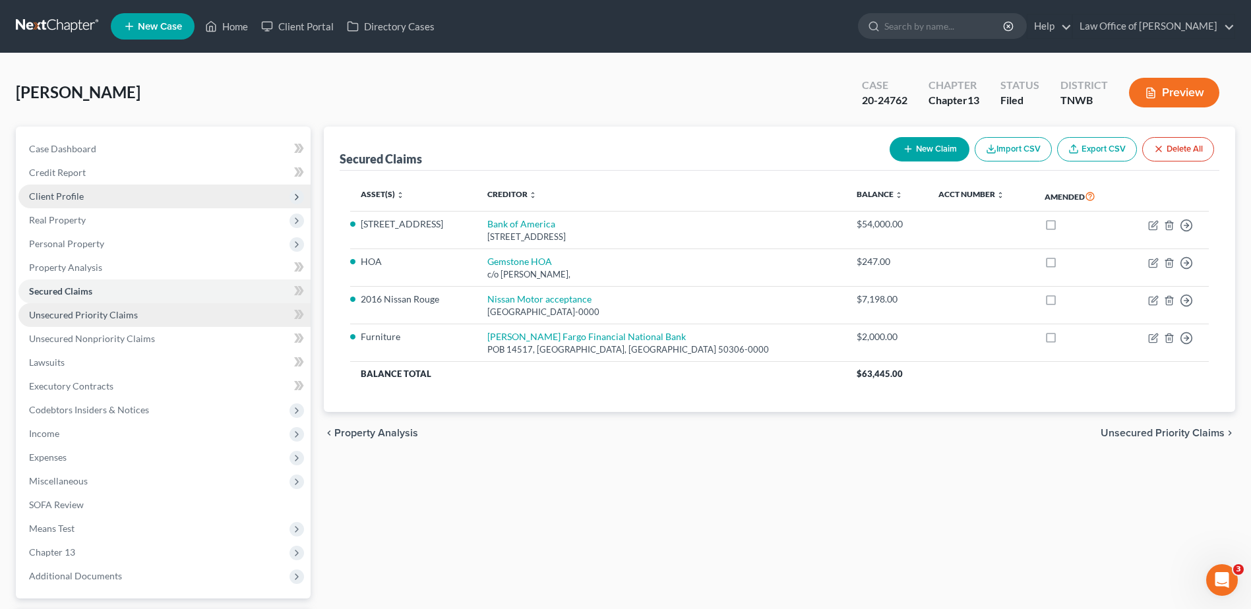
click at [116, 316] on span "Unsecured Priority Claims" at bounding box center [83, 314] width 109 height 11
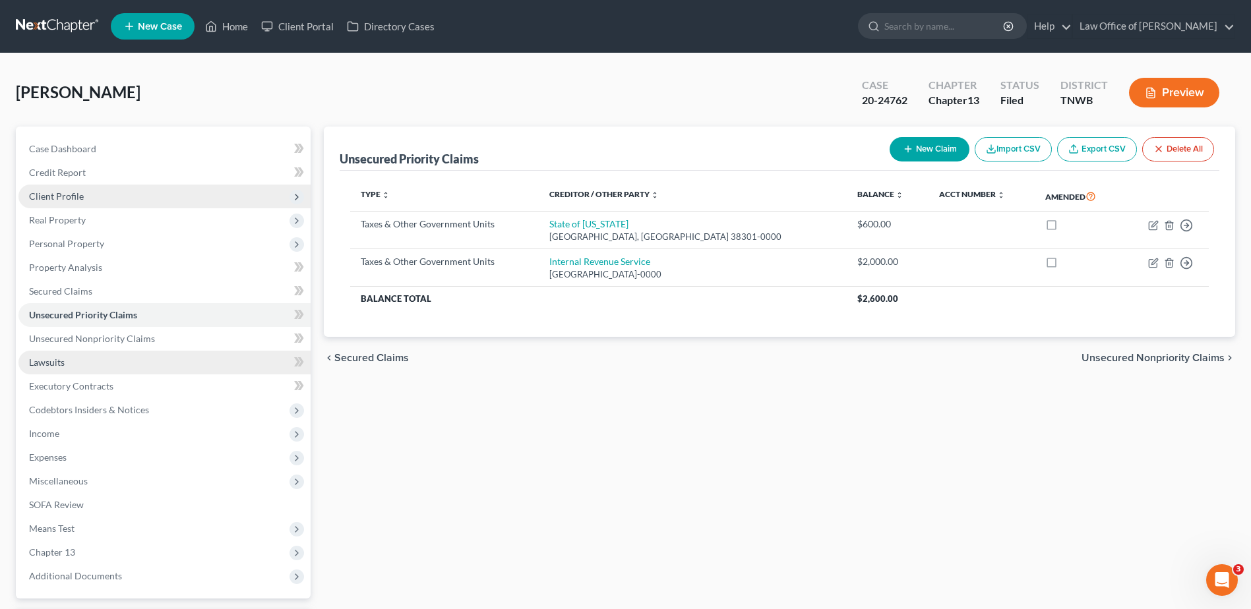
click at [67, 363] on link "Lawsuits" at bounding box center [164, 363] width 292 height 24
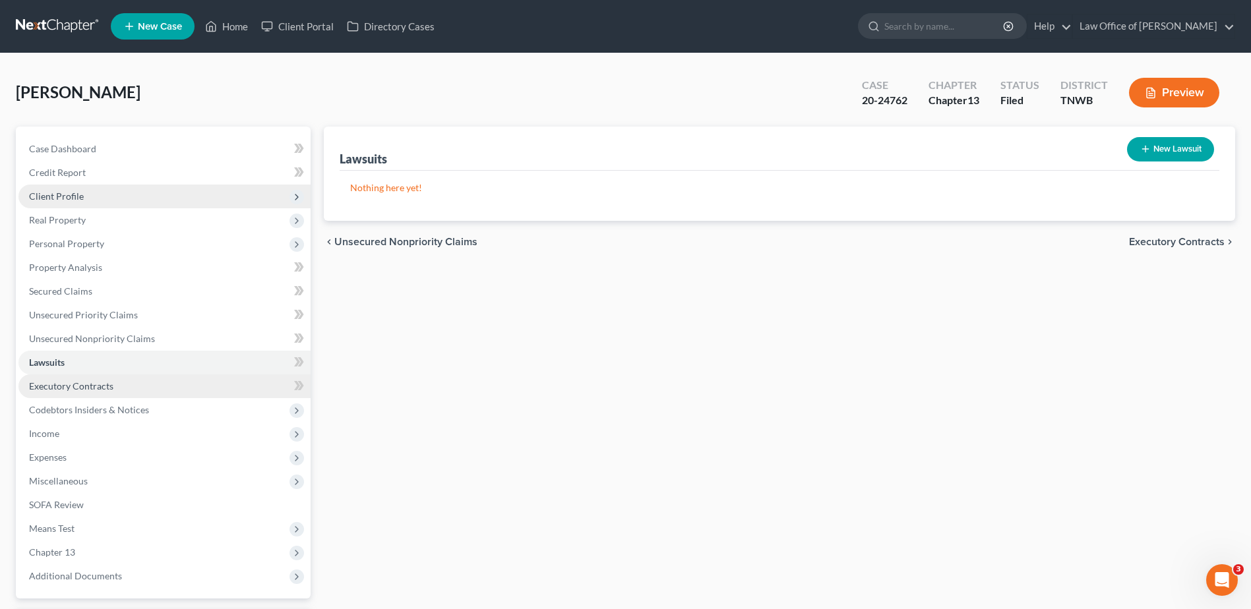
click at [47, 388] on span "Executory Contracts" at bounding box center [71, 385] width 84 height 11
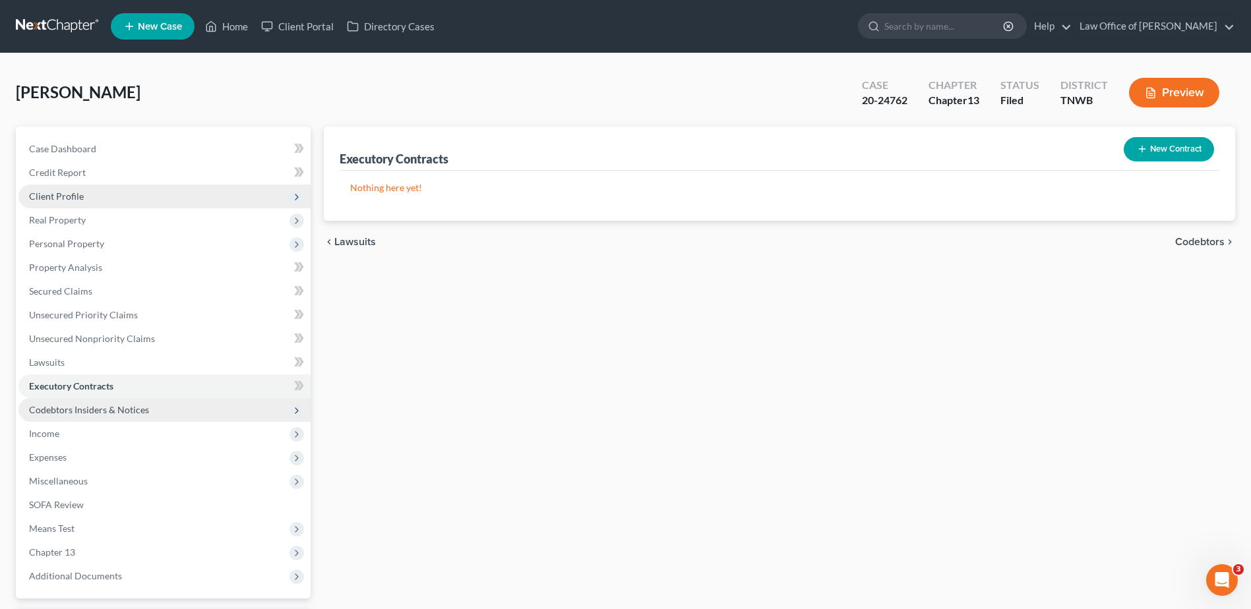
click at [44, 407] on span "Codebtors Insiders & Notices" at bounding box center [89, 409] width 120 height 11
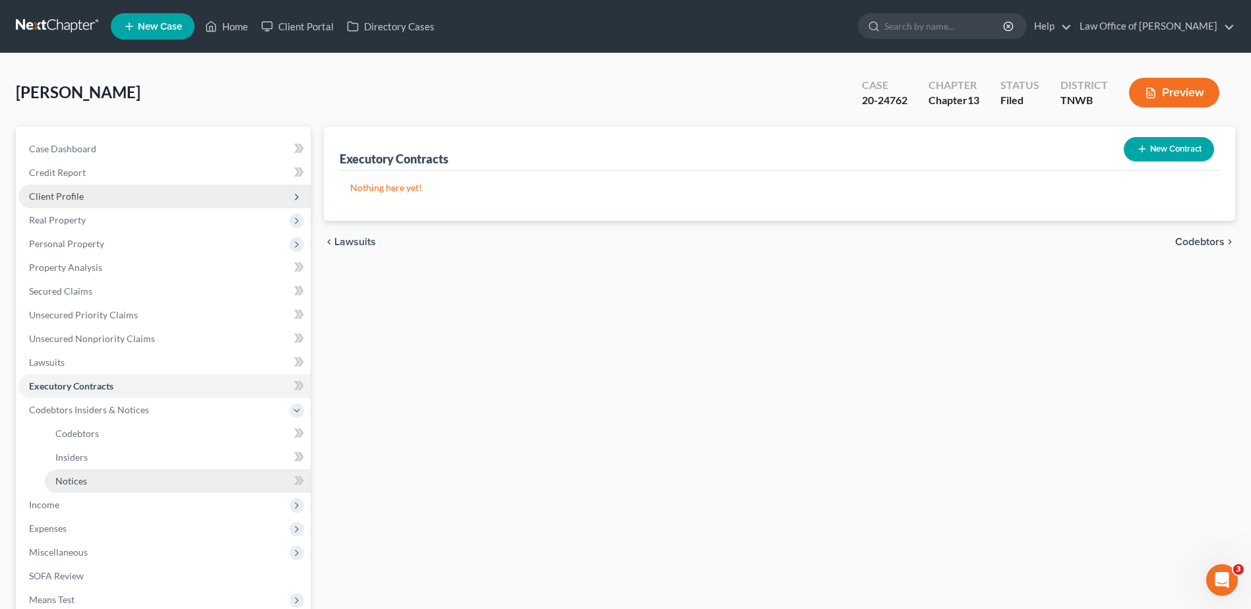
click at [226, 481] on link "Notices" at bounding box center [178, 481] width 266 height 24
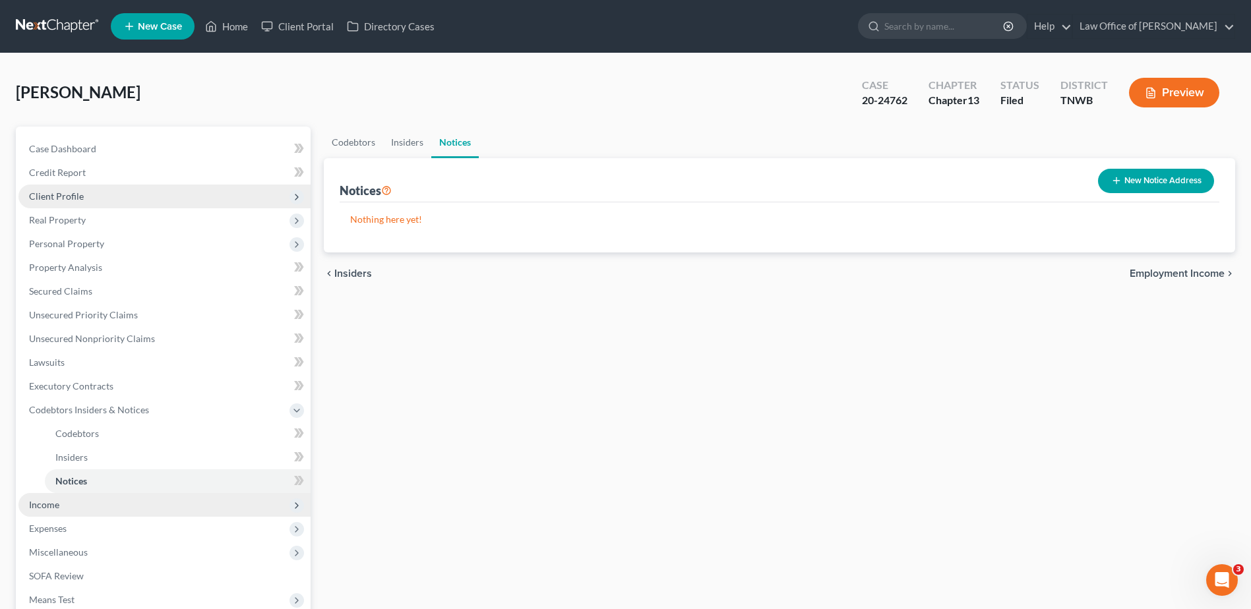
click at [208, 504] on span "Income" at bounding box center [164, 505] width 292 height 24
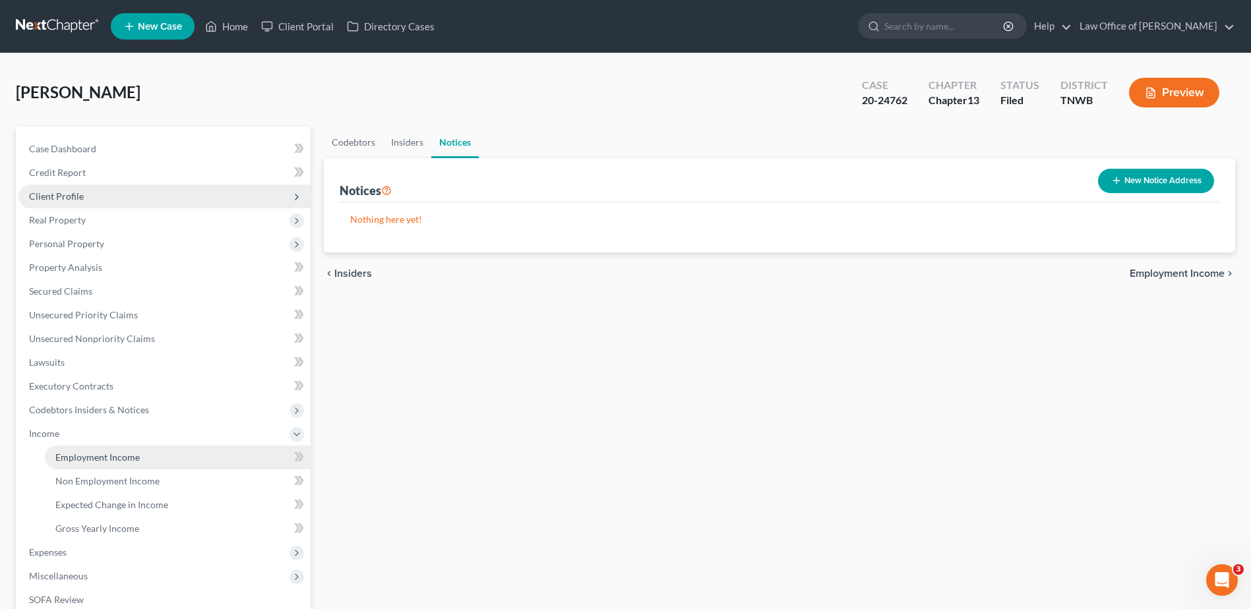
click at [173, 454] on link "Employment Income" at bounding box center [178, 458] width 266 height 24
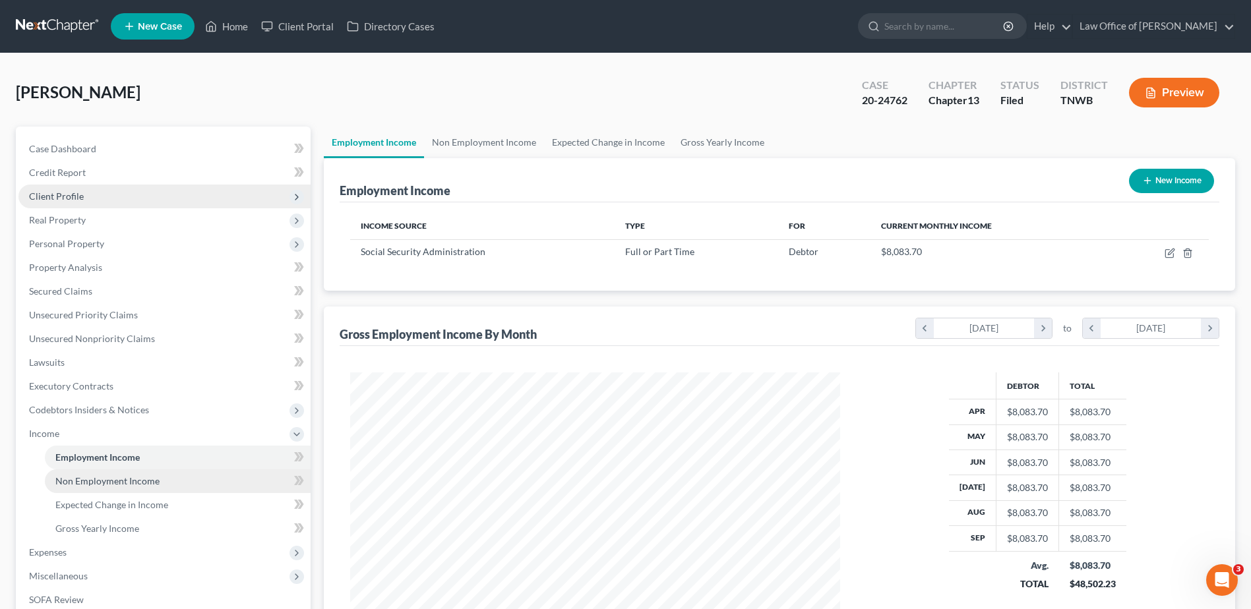
click at [148, 485] on span "Non Employment Income" at bounding box center [107, 480] width 104 height 11
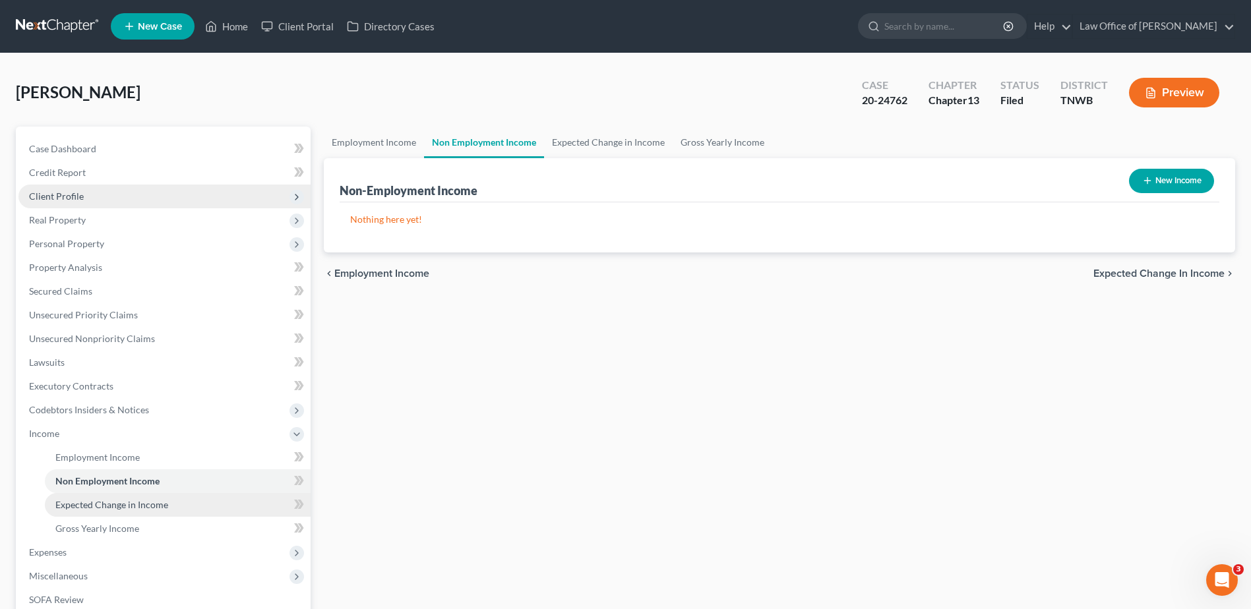
click at [140, 508] on span "Expected Change in Income" at bounding box center [111, 504] width 113 height 11
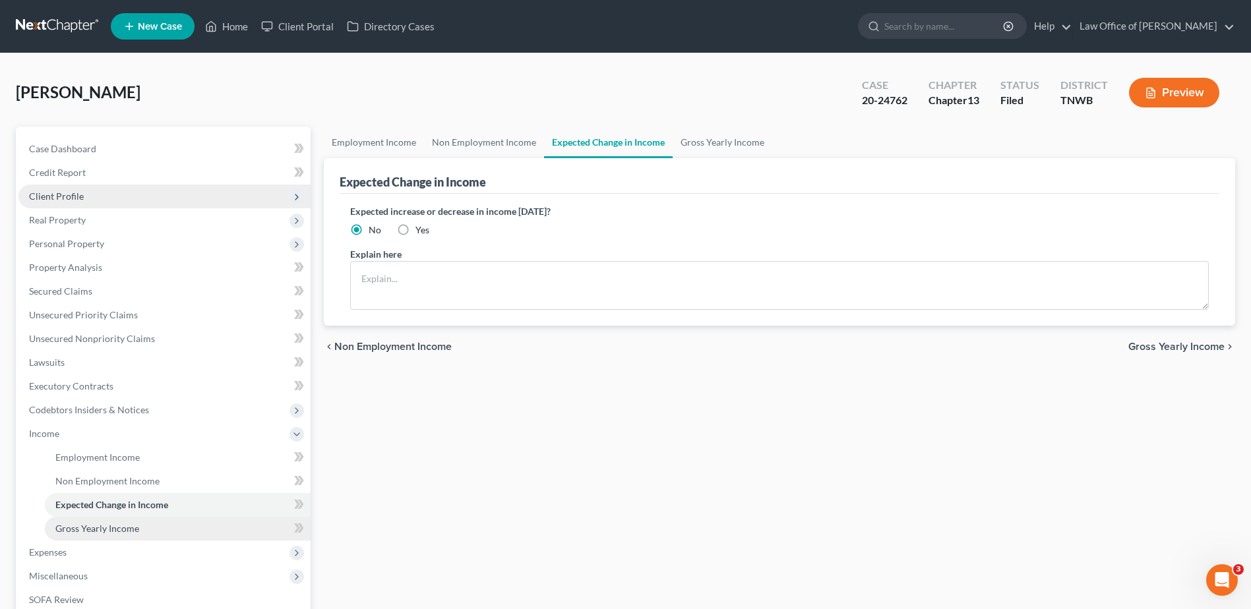
click at [107, 527] on span "Gross Yearly Income" at bounding box center [97, 528] width 84 height 11
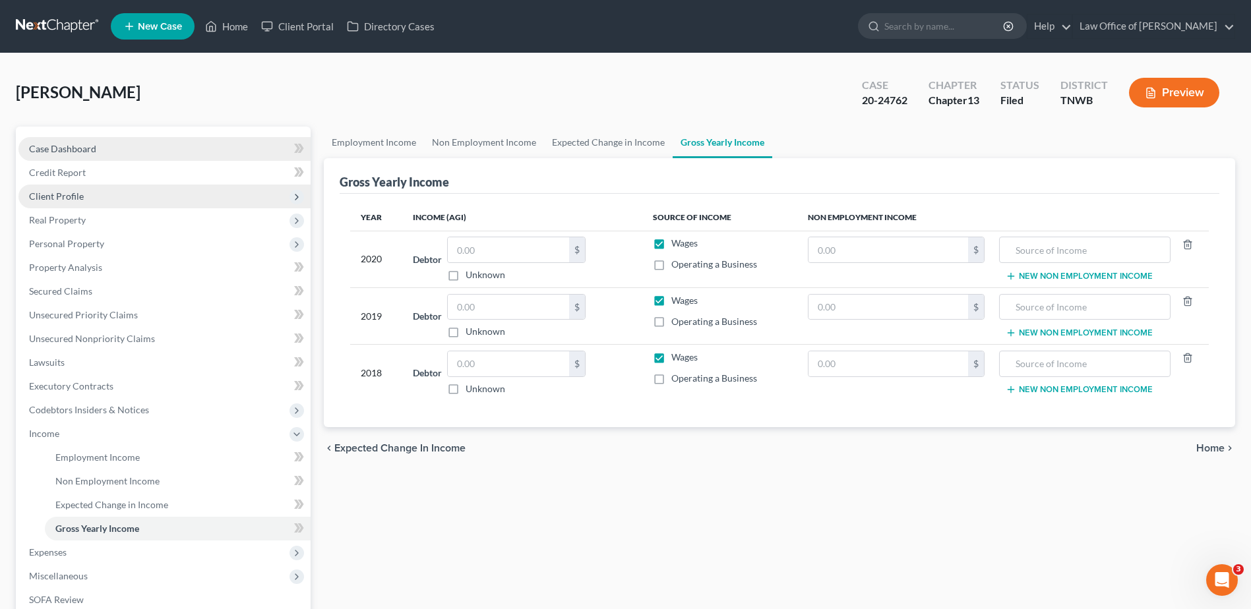
click at [76, 147] on span "Case Dashboard" at bounding box center [62, 148] width 67 height 11
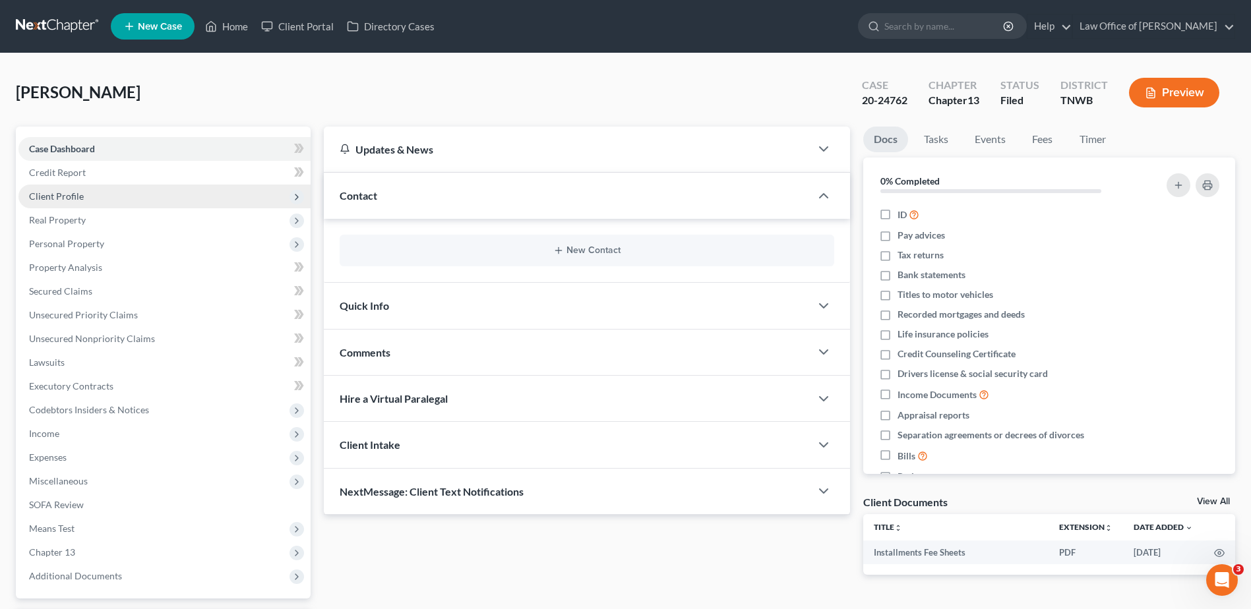
drag, startPoint x: 392, startPoint y: 186, endPoint x: 458, endPoint y: 204, distance: 69.1
click at [392, 187] on div "Contact" at bounding box center [567, 195] width 487 height 45
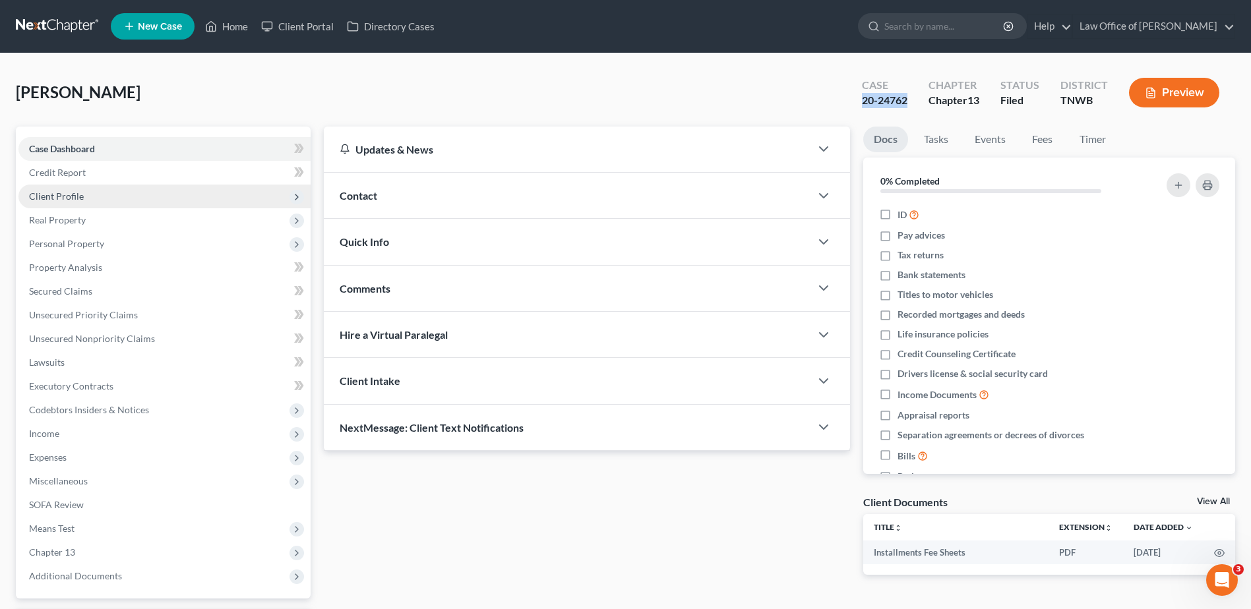
drag, startPoint x: 907, startPoint y: 101, endPoint x: 843, endPoint y: 103, distance: 64.0
click at [843, 103] on div "[PERSON_NAME] Upgraded Case 20-24762 Chapter Chapter 13 Status Filed District […" at bounding box center [625, 97] width 1219 height 57
drag, startPoint x: 843, startPoint y: 103, endPoint x: 897, endPoint y: 96, distance: 53.8
copy div "20-24762"
